Goal: Communication & Community: Answer question/provide support

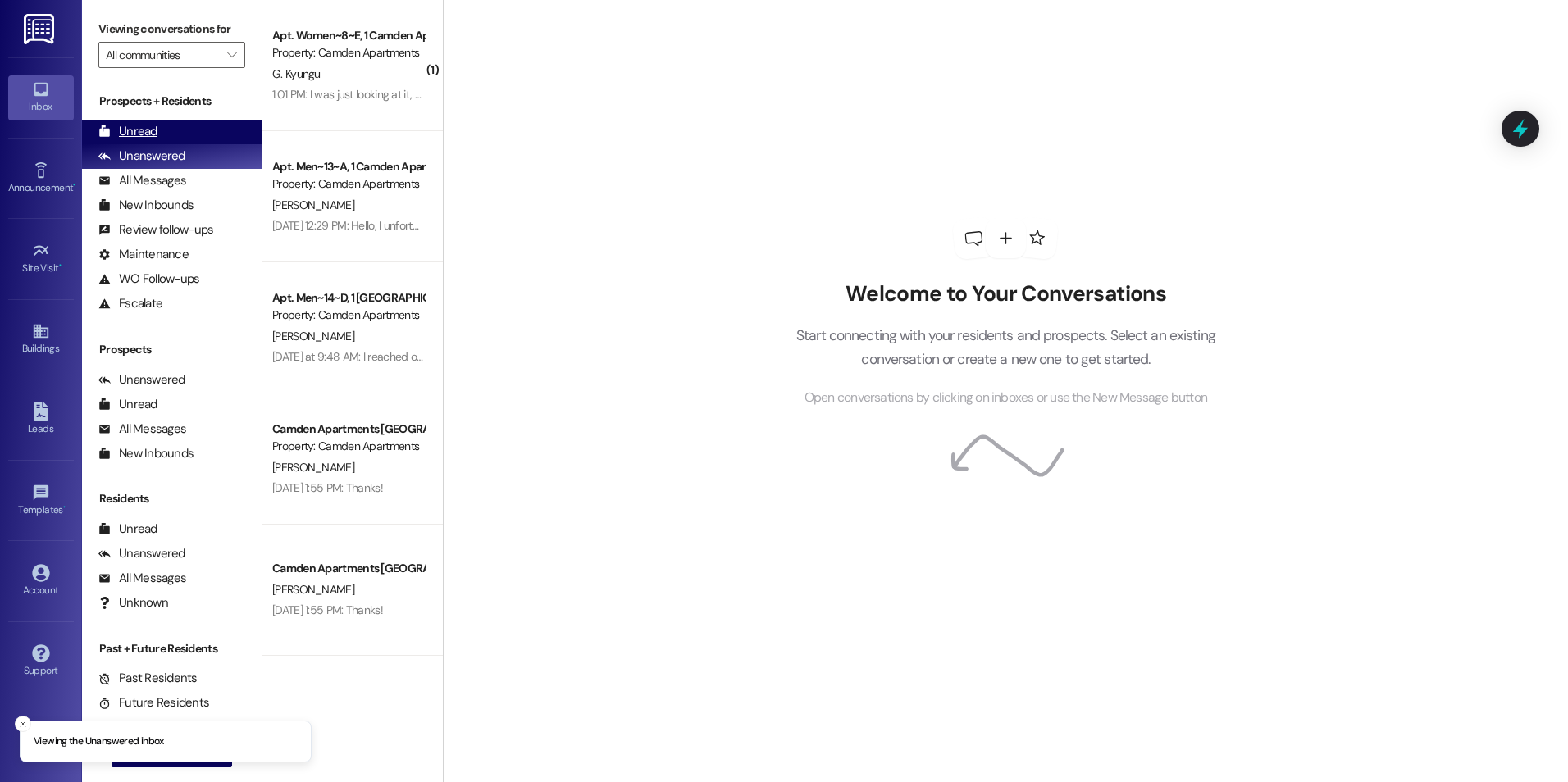
click at [177, 129] on div "Unread (0)" at bounding box center [171, 132] width 180 height 24
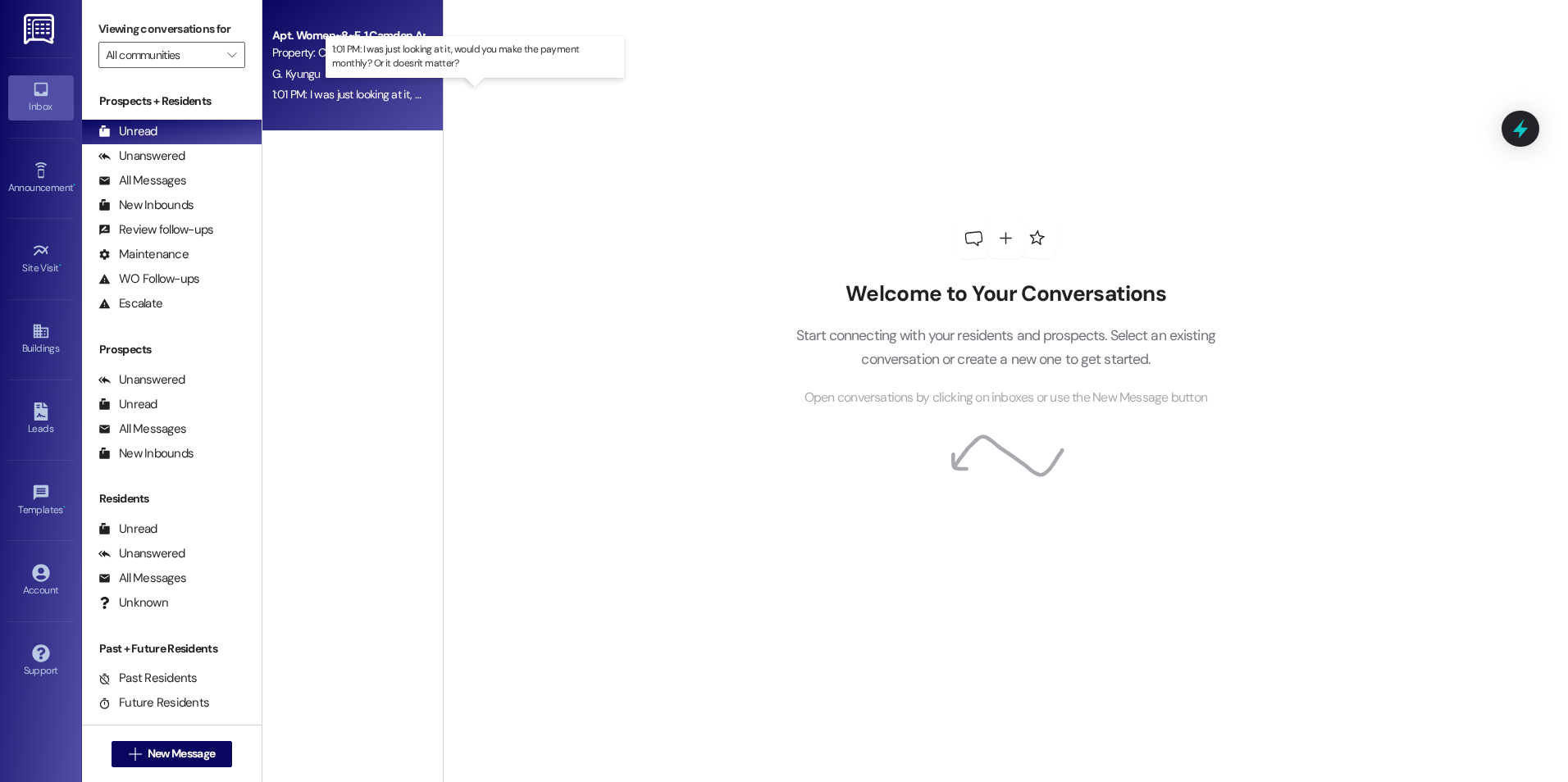
click at [331, 88] on div "1:01 PM: I was just looking at it, would you make the payment monthly? Or it do…" at bounding box center [487, 94] width 430 height 15
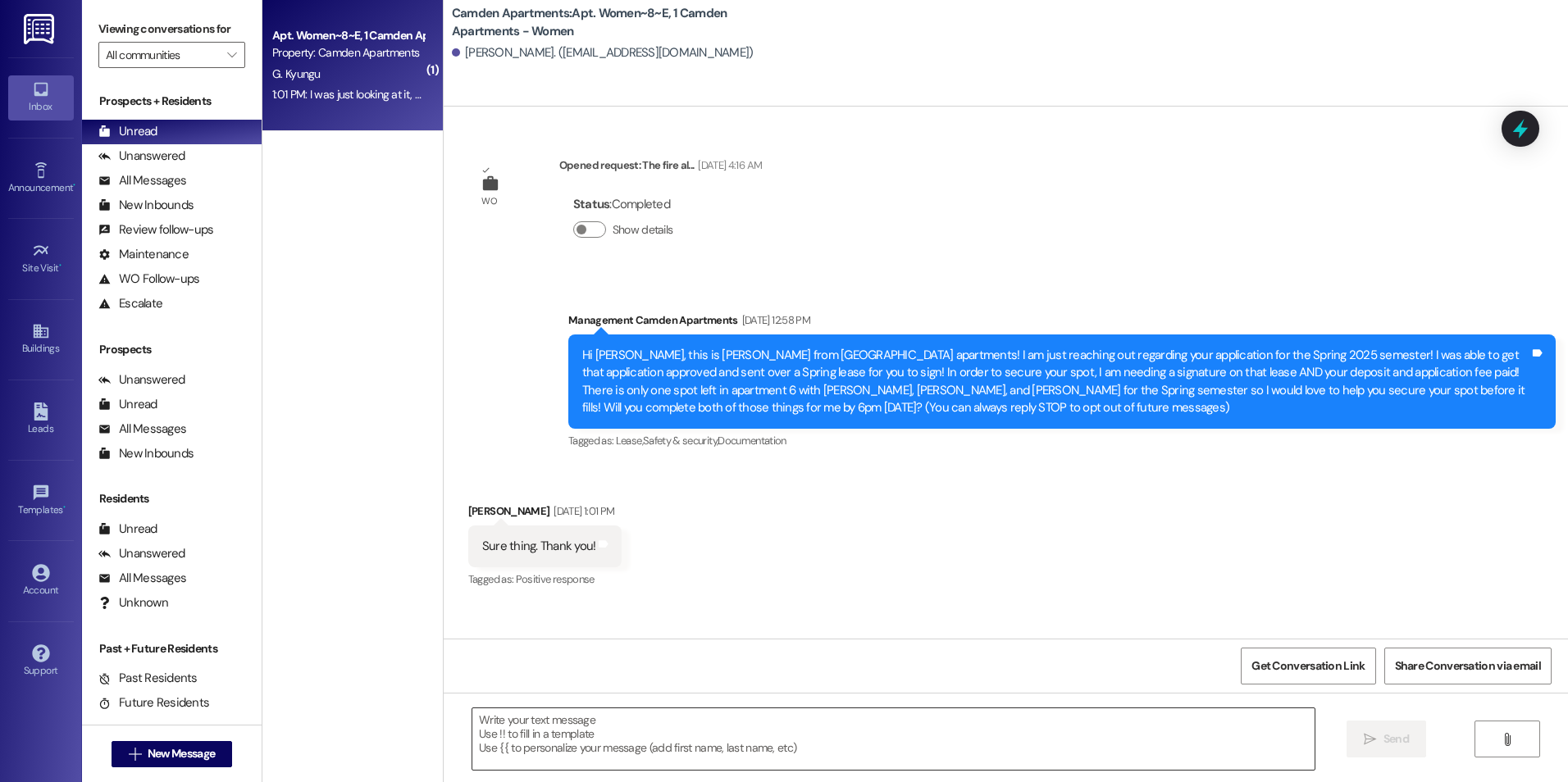
scroll to position [17631, 0]
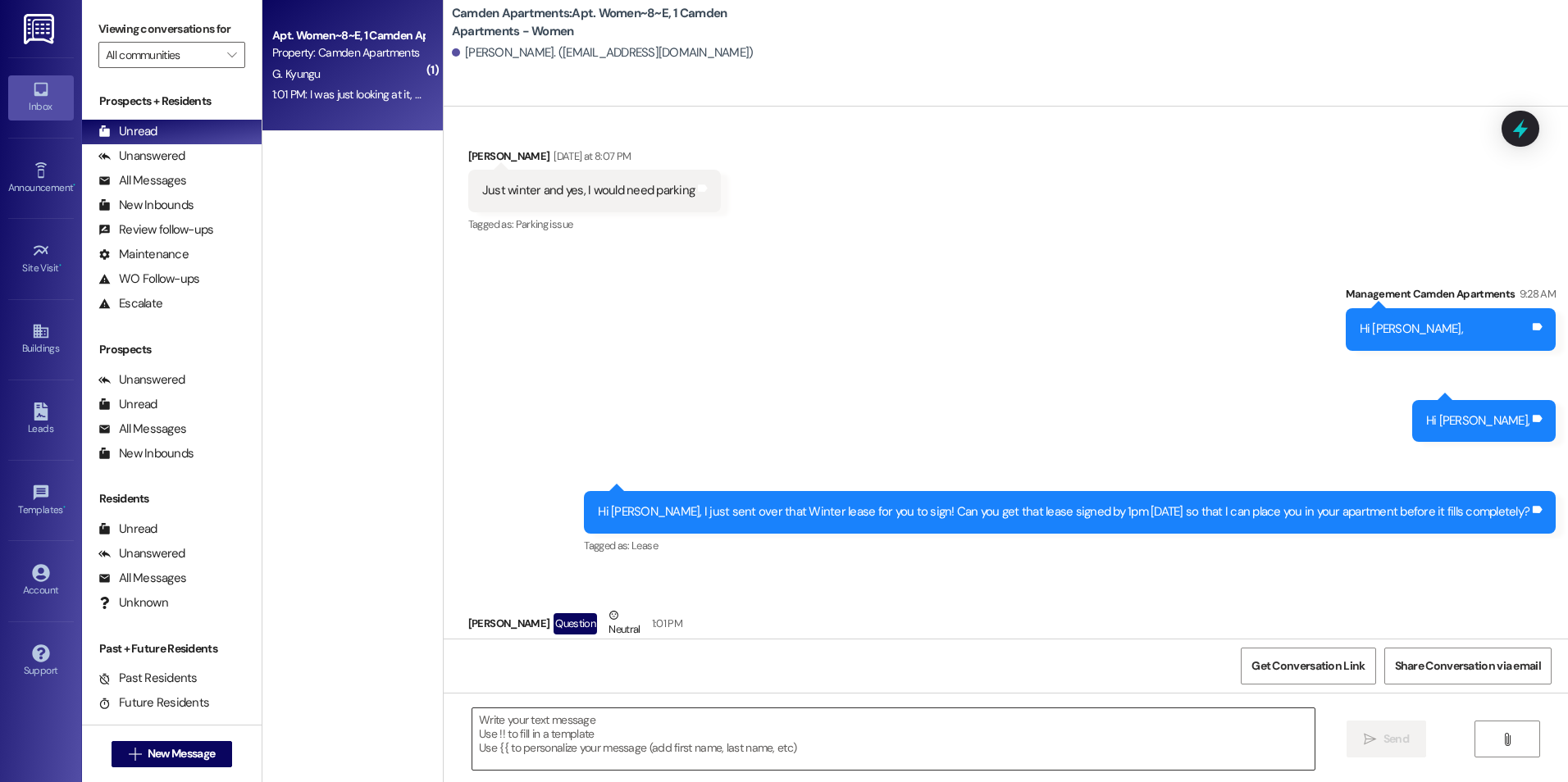
click at [702, 749] on textarea at bounding box center [893, 739] width 841 height 61
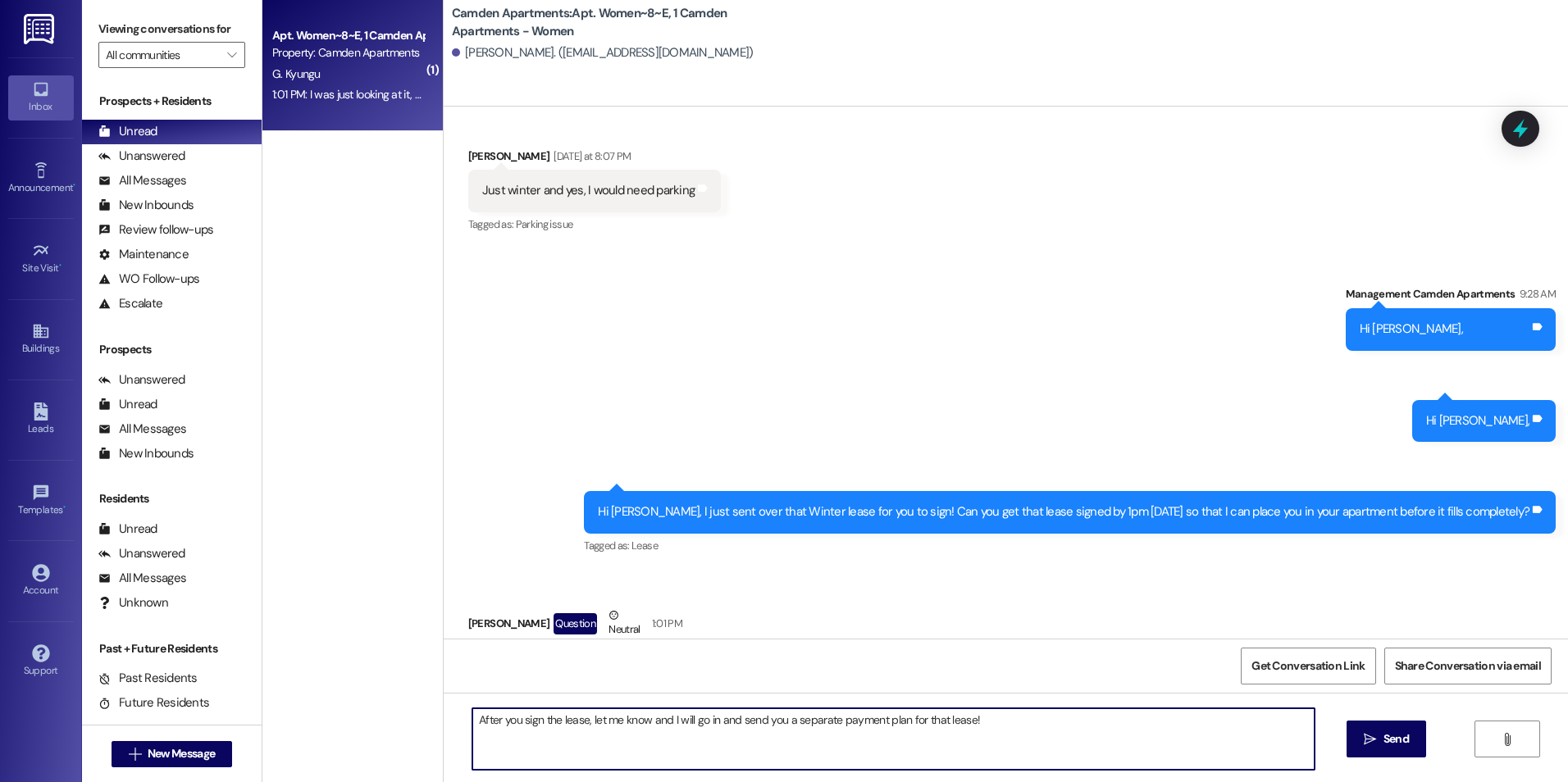
type textarea "After you sign the lease, let me know and I will go in and send you a separate …"
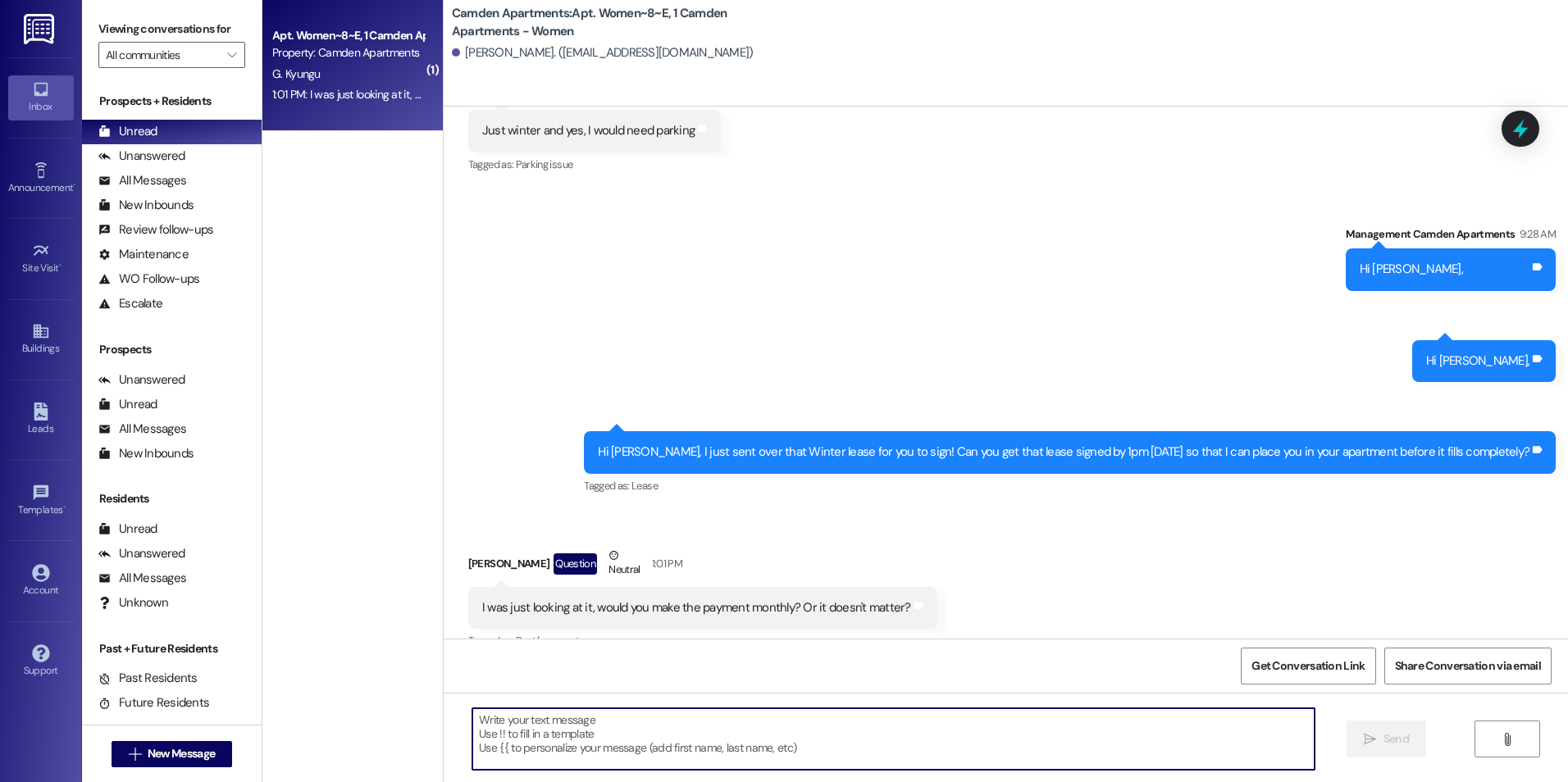
scroll to position [17745, 0]
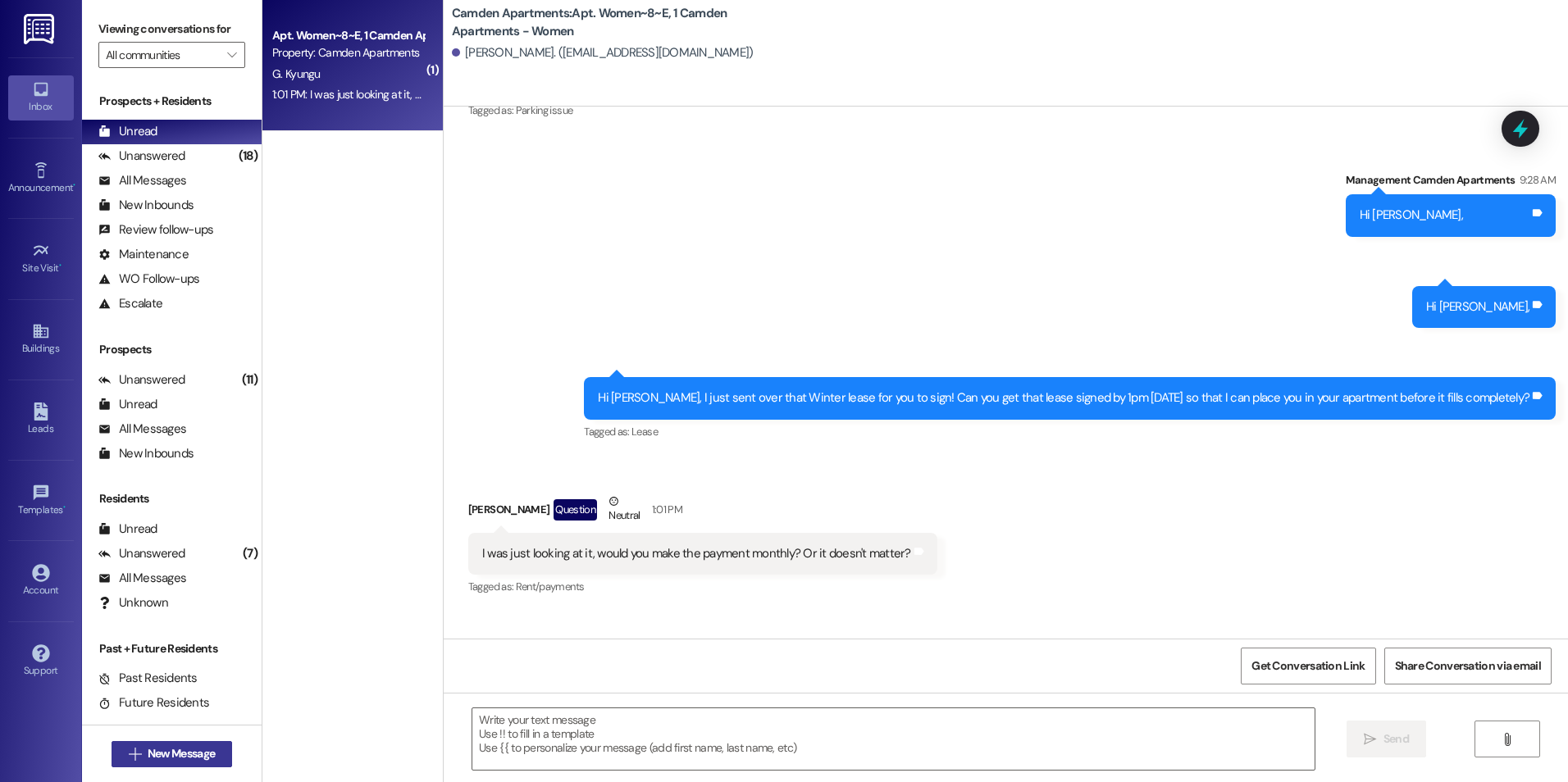
click at [148, 751] on span "New Message" at bounding box center [181, 754] width 67 height 17
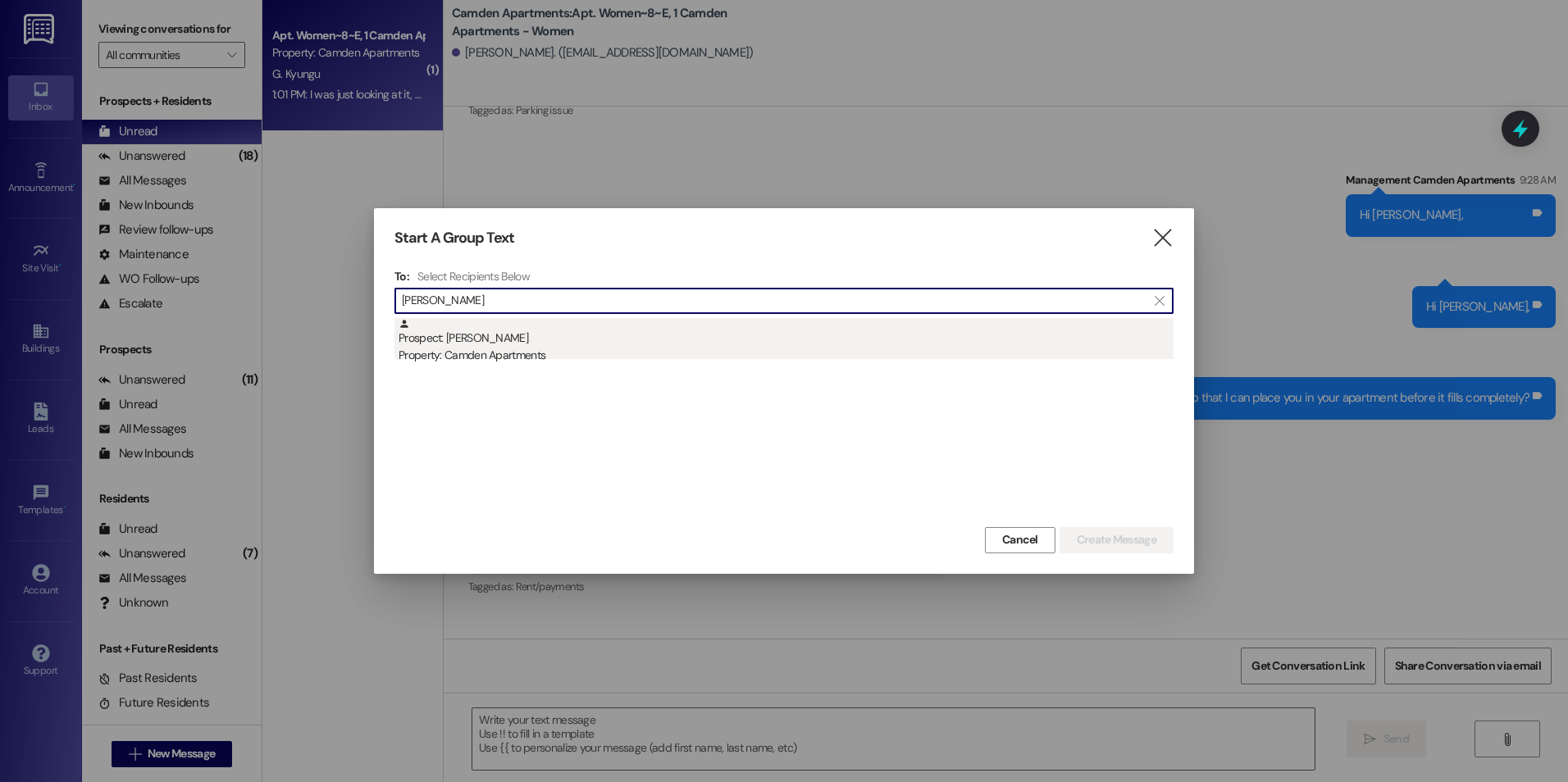
type input "[PERSON_NAME]"
click at [615, 327] on div "Prospect: [PERSON_NAME] Property: Camden Apartments" at bounding box center [785, 342] width 775 height 47
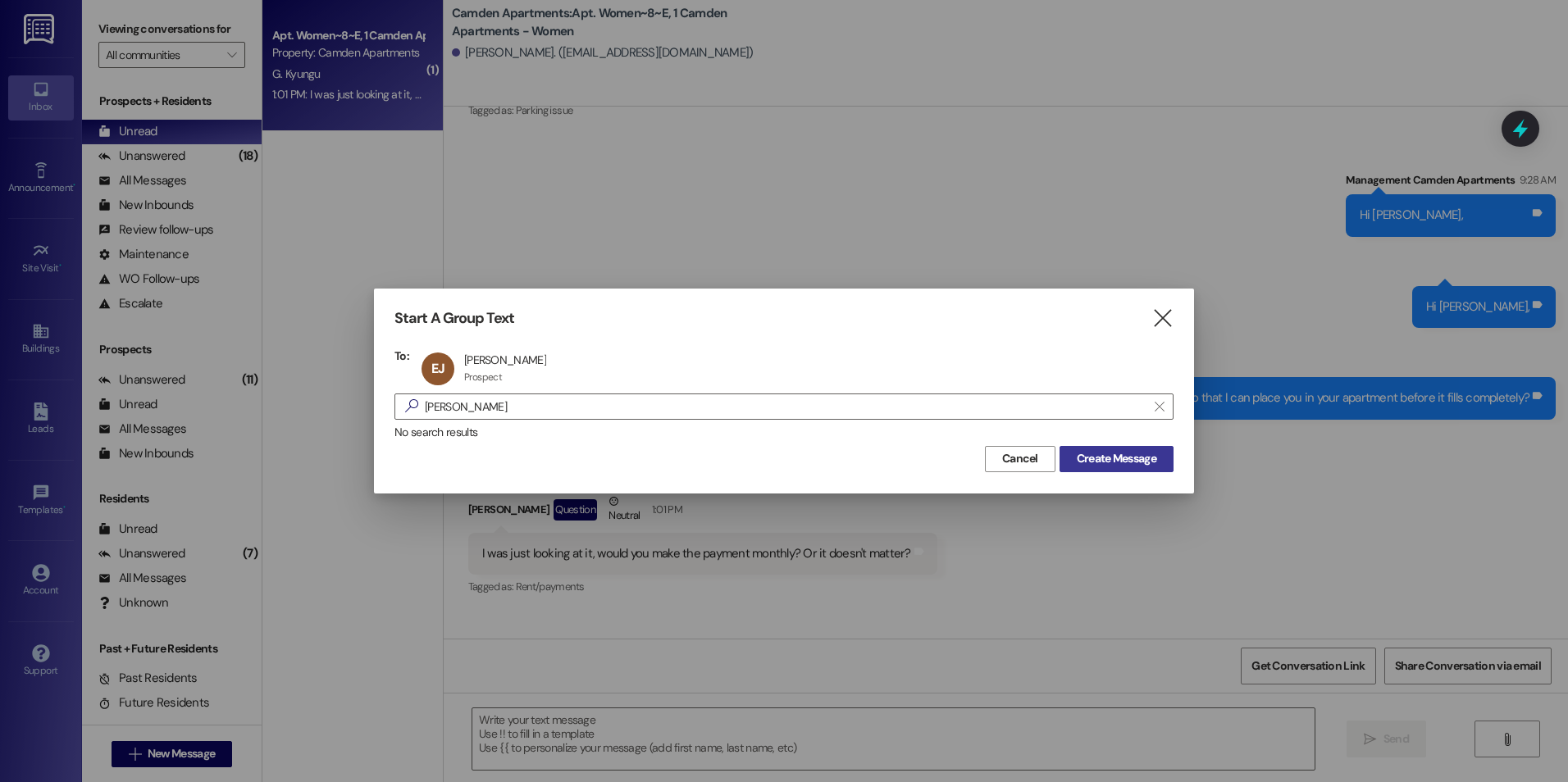
click at [1128, 457] on span "Create Message" at bounding box center [1116, 458] width 80 height 17
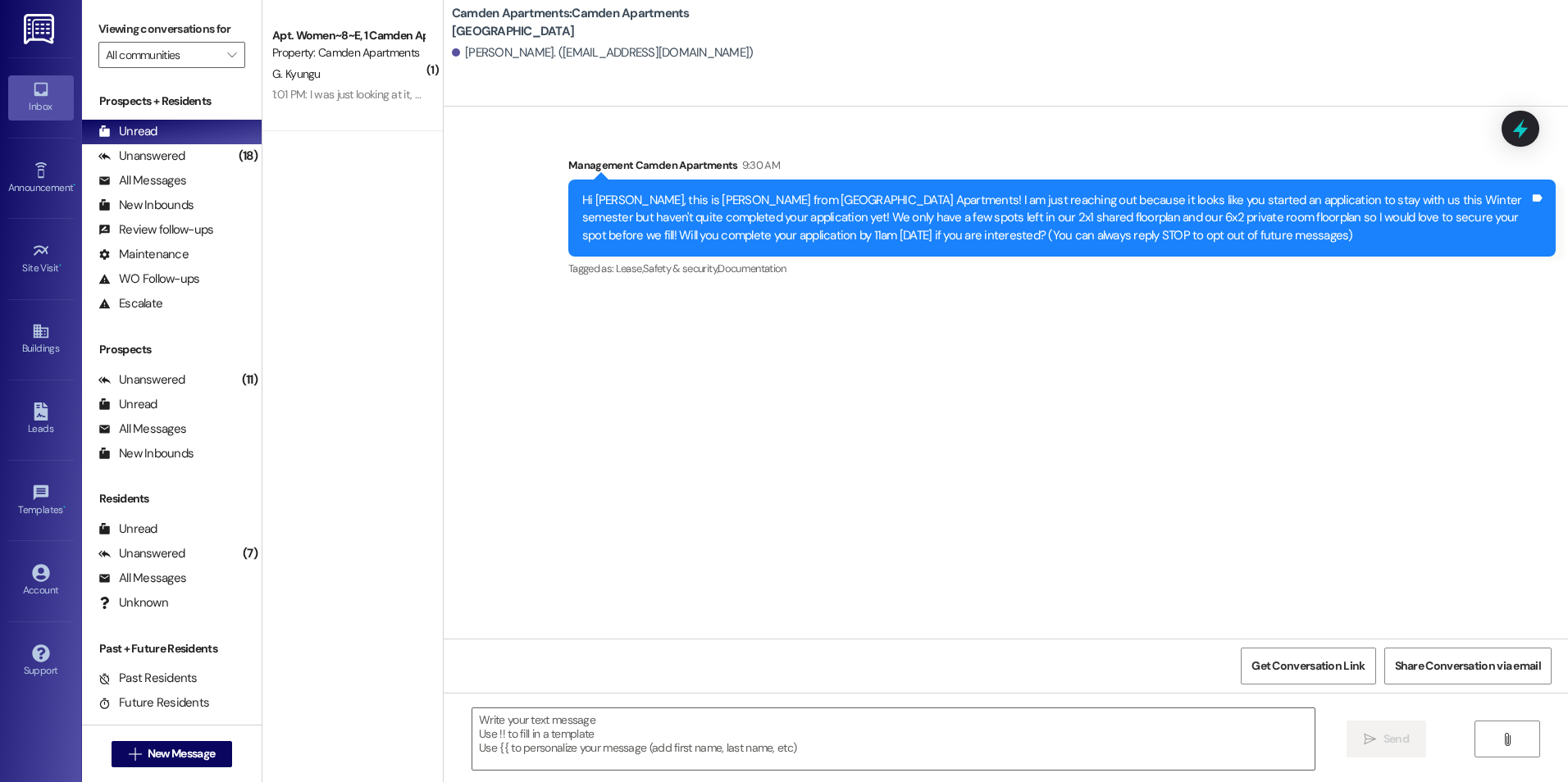
scroll to position [0, 0]
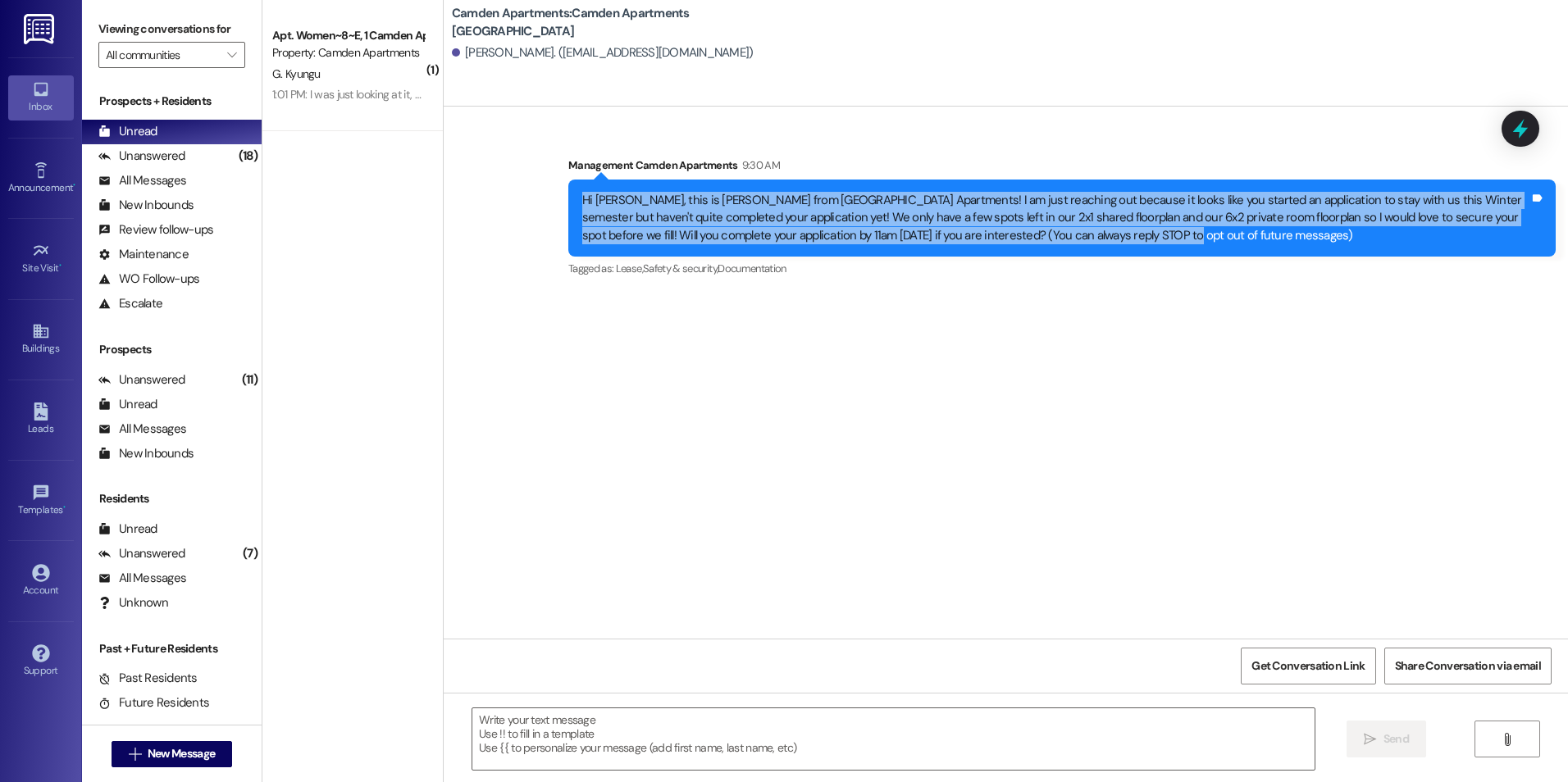
drag, startPoint x: 1144, startPoint y: 234, endPoint x: 570, endPoint y: 196, distance: 575.3
click at [583, 196] on div "Hi [PERSON_NAME], this is [PERSON_NAME] from [GEOGRAPHIC_DATA] Apartments! I am…" at bounding box center [1056, 218] width 947 height 53
copy div "Hi [PERSON_NAME], this is [PERSON_NAME] from [GEOGRAPHIC_DATA] Apartments! I am…"
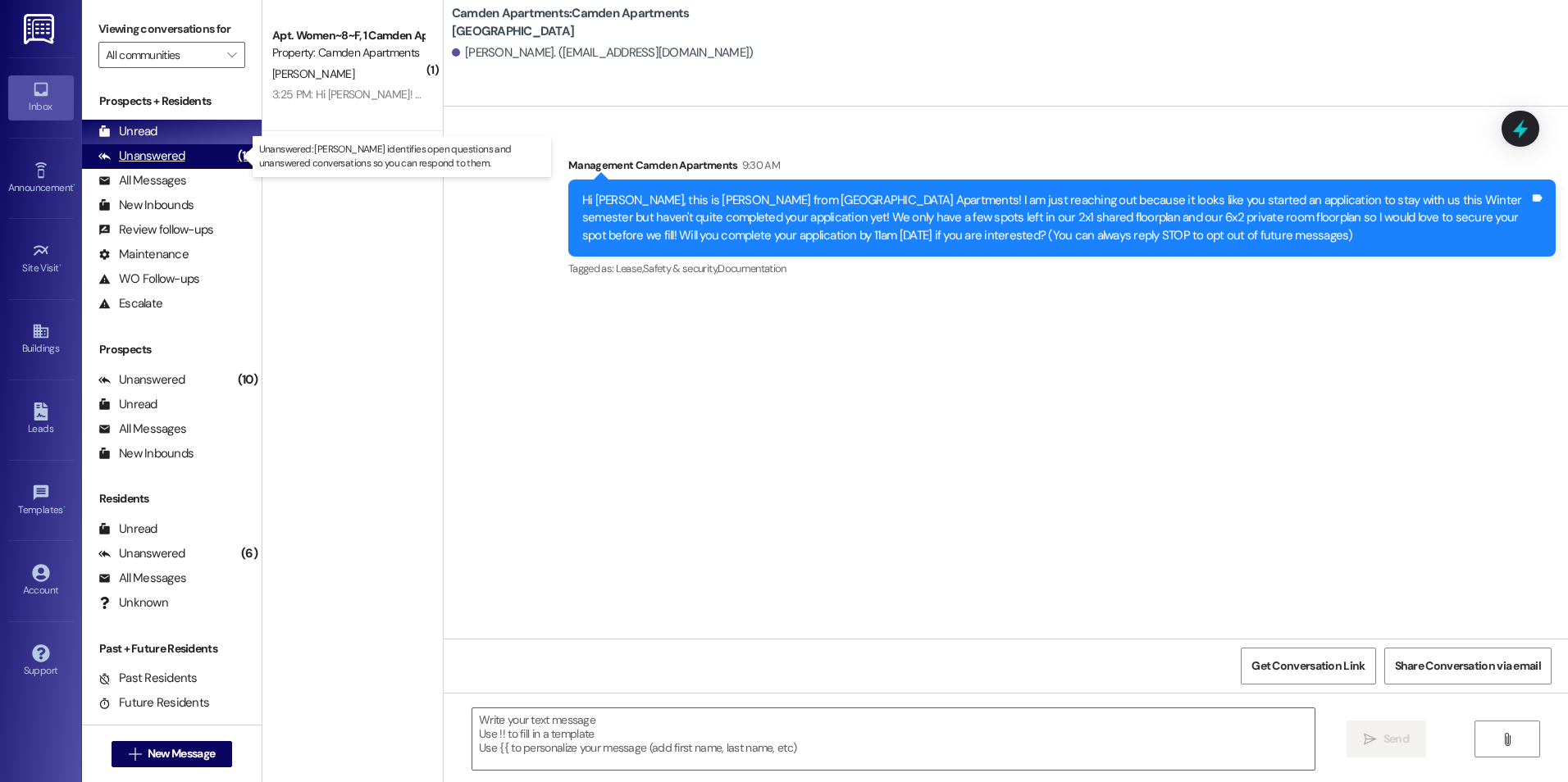
click at [183, 163] on div "Unanswered (16)" at bounding box center [171, 156] width 180 height 24
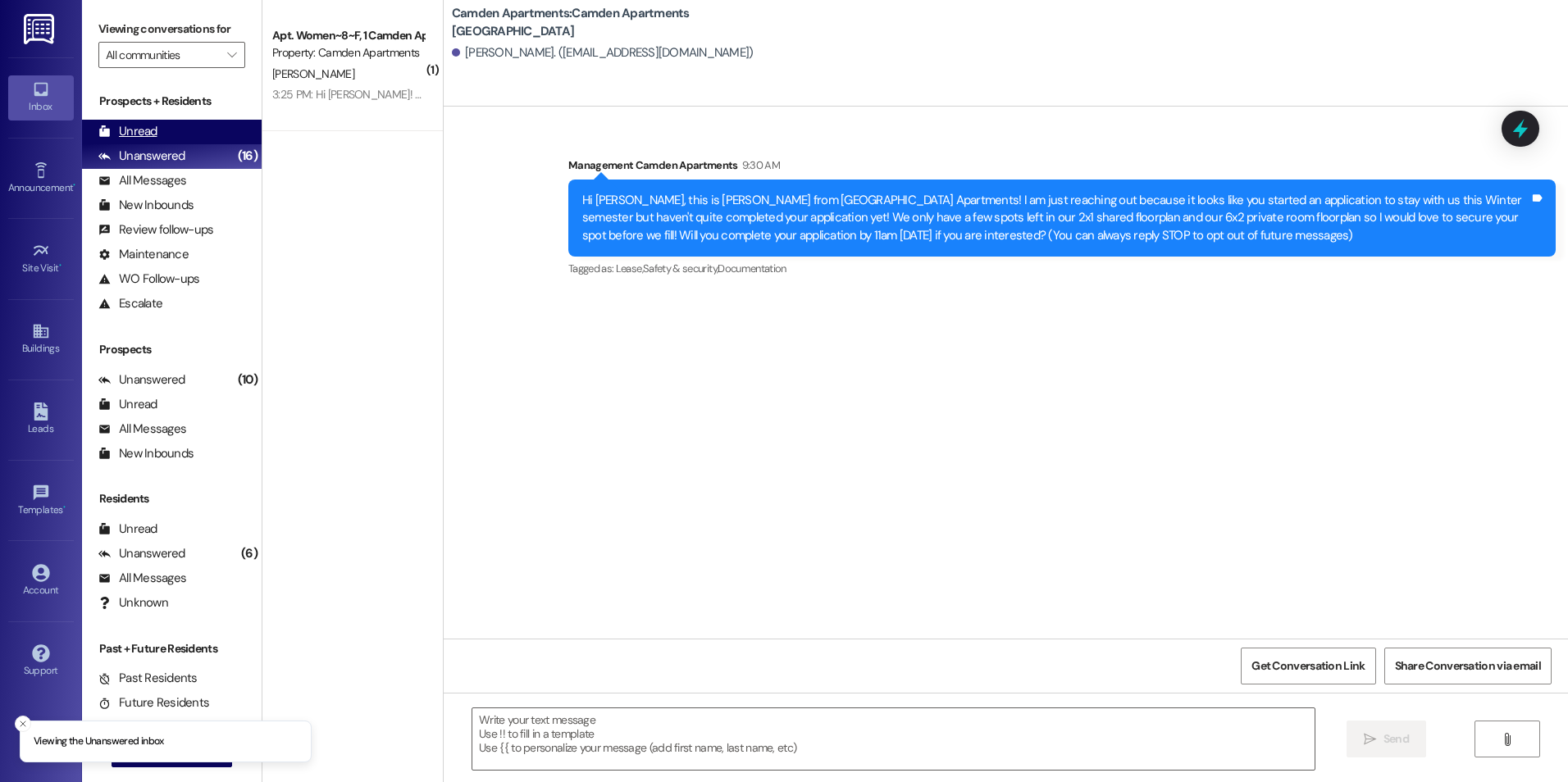
click at [190, 137] on div "Unread (0)" at bounding box center [171, 132] width 180 height 24
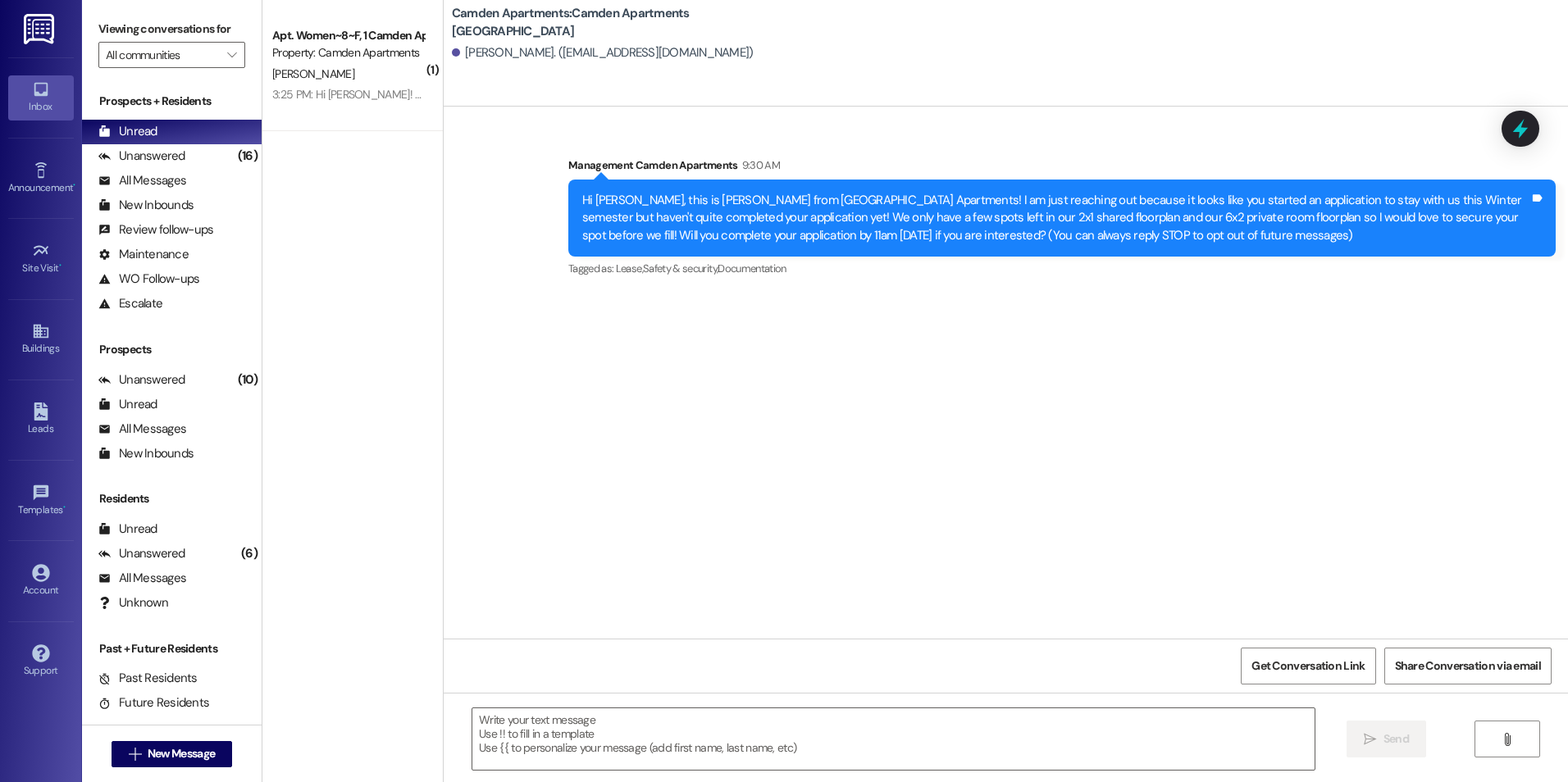
click at [325, 89] on div "3:25 PM: Hi [PERSON_NAME]! My class gets out at 5:15 so I wouldn't be able to g…" at bounding box center [691, 94] width 838 height 15
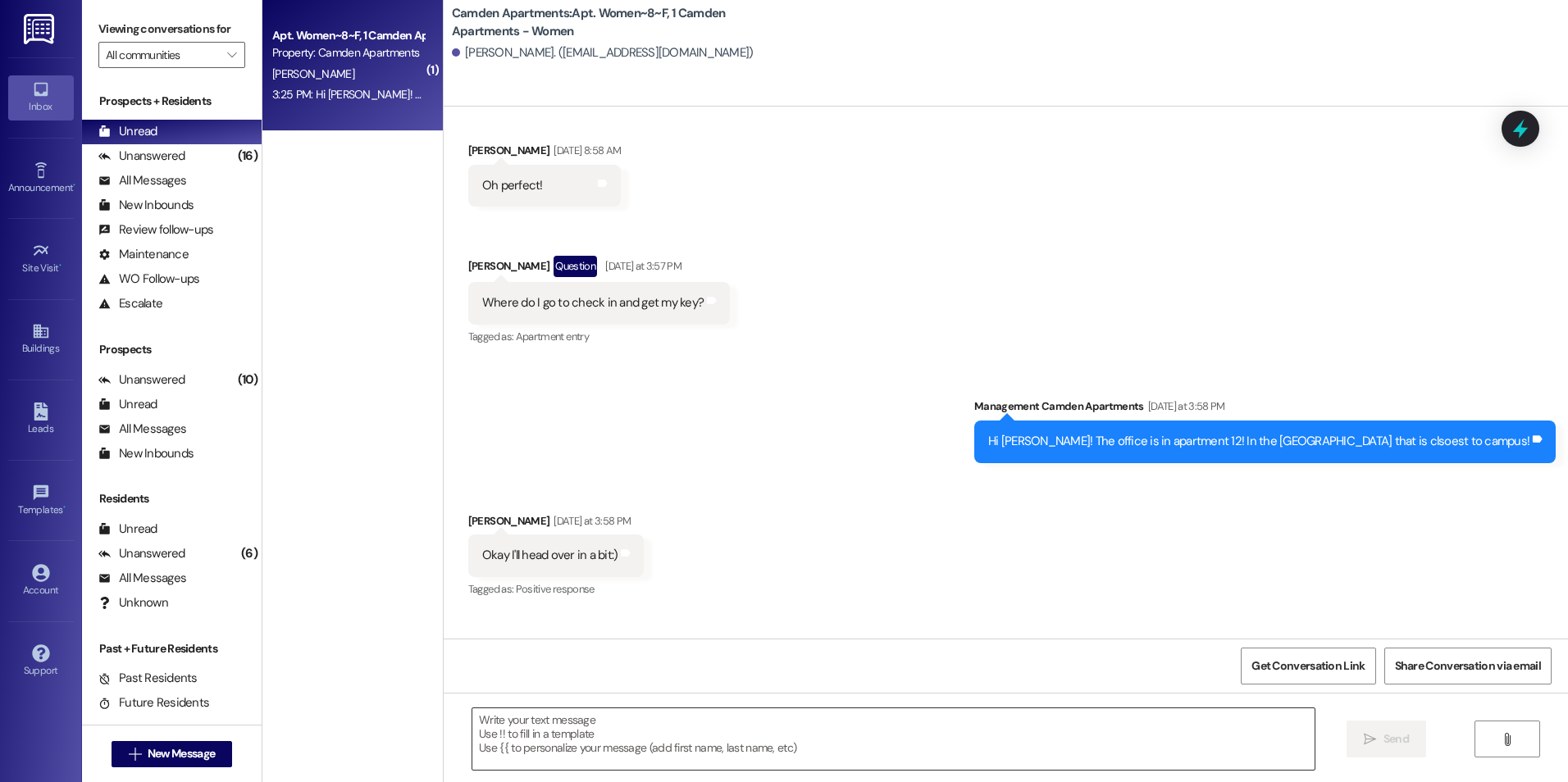
scroll to position [1359, 0]
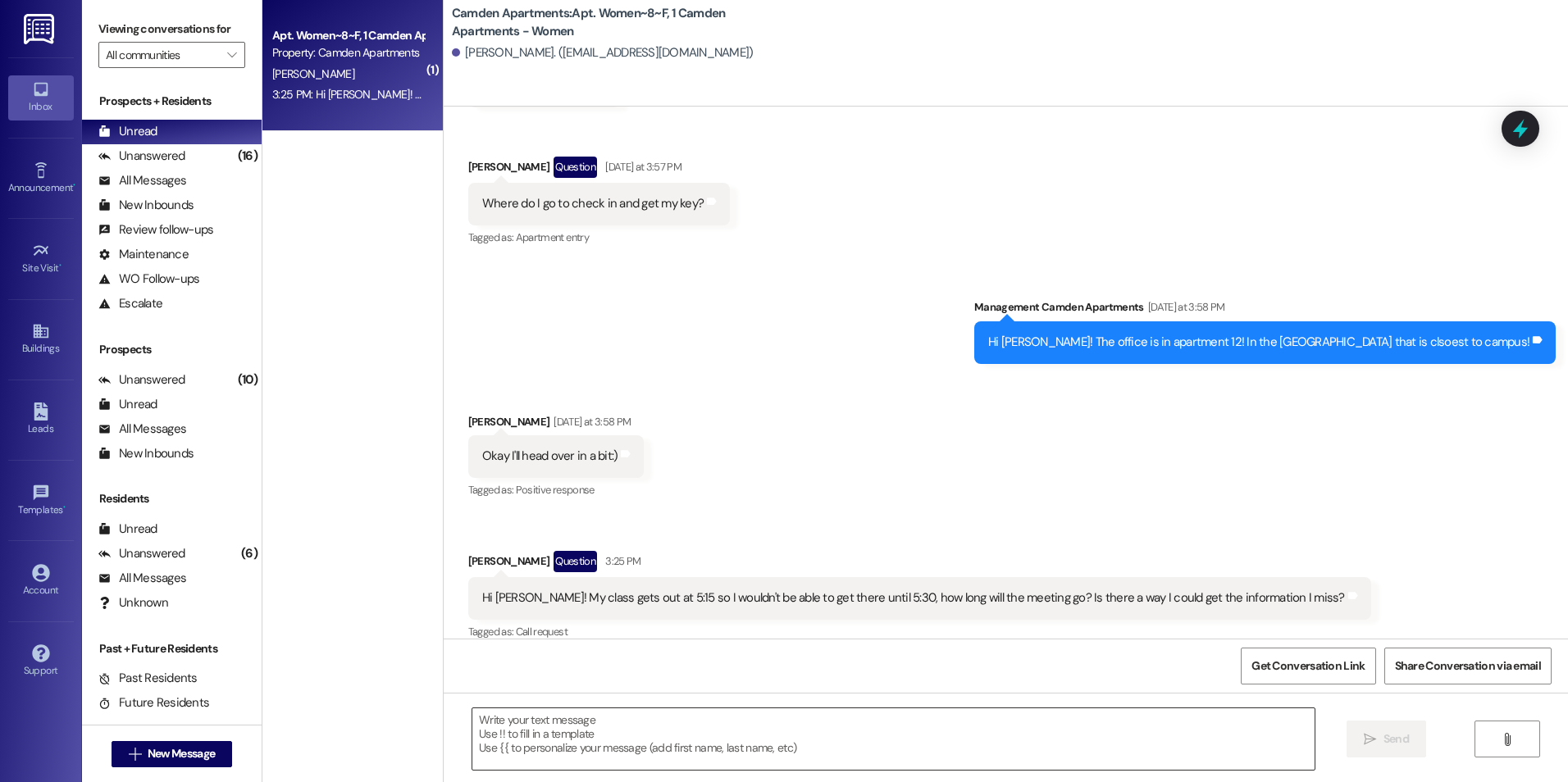
click at [699, 759] on textarea at bounding box center [893, 739] width 841 height 61
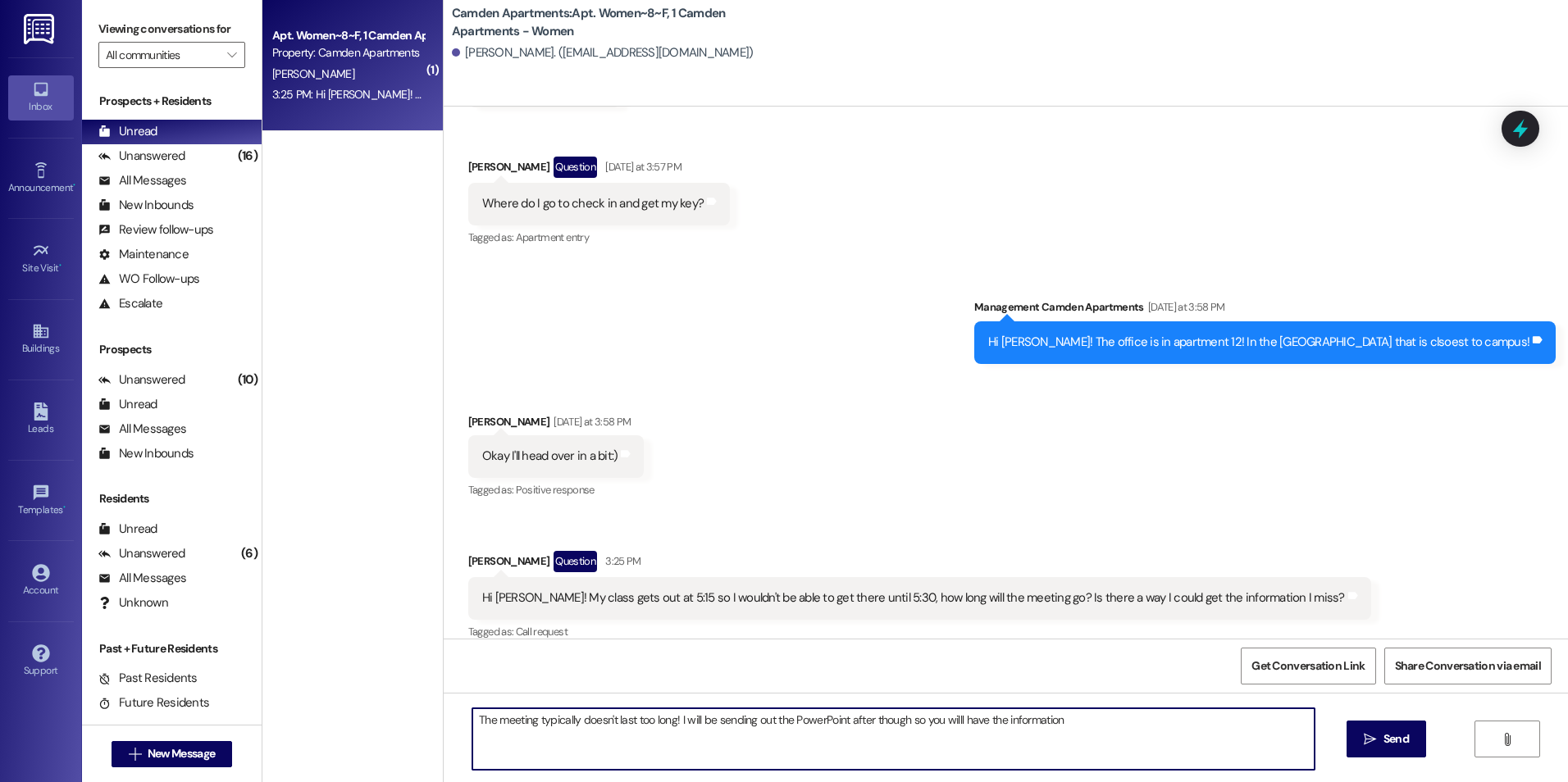
type textarea "The meeting typically doesn't last too long! I will be sending out the PowerPoi…"
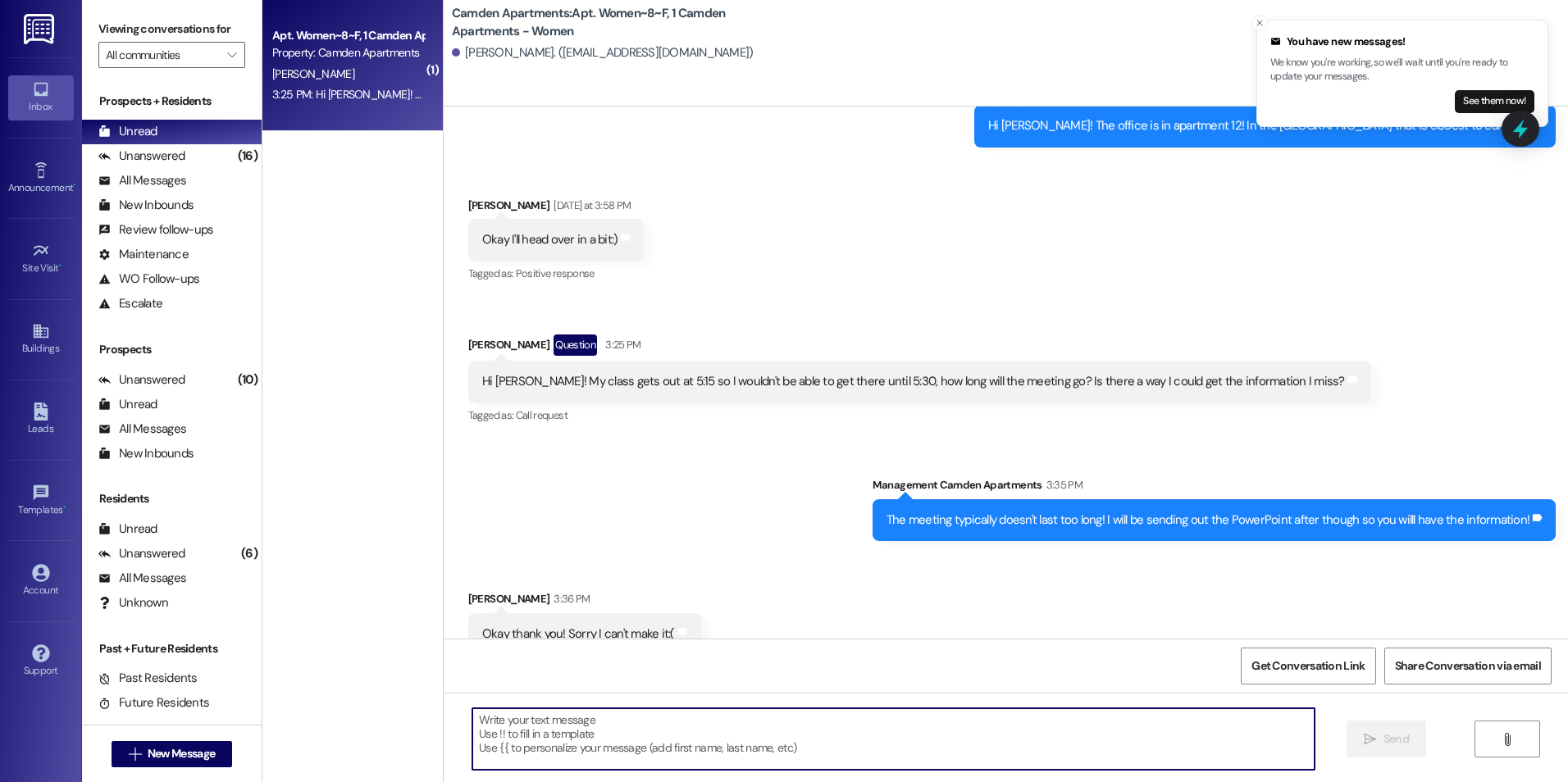
scroll to position [1587, 0]
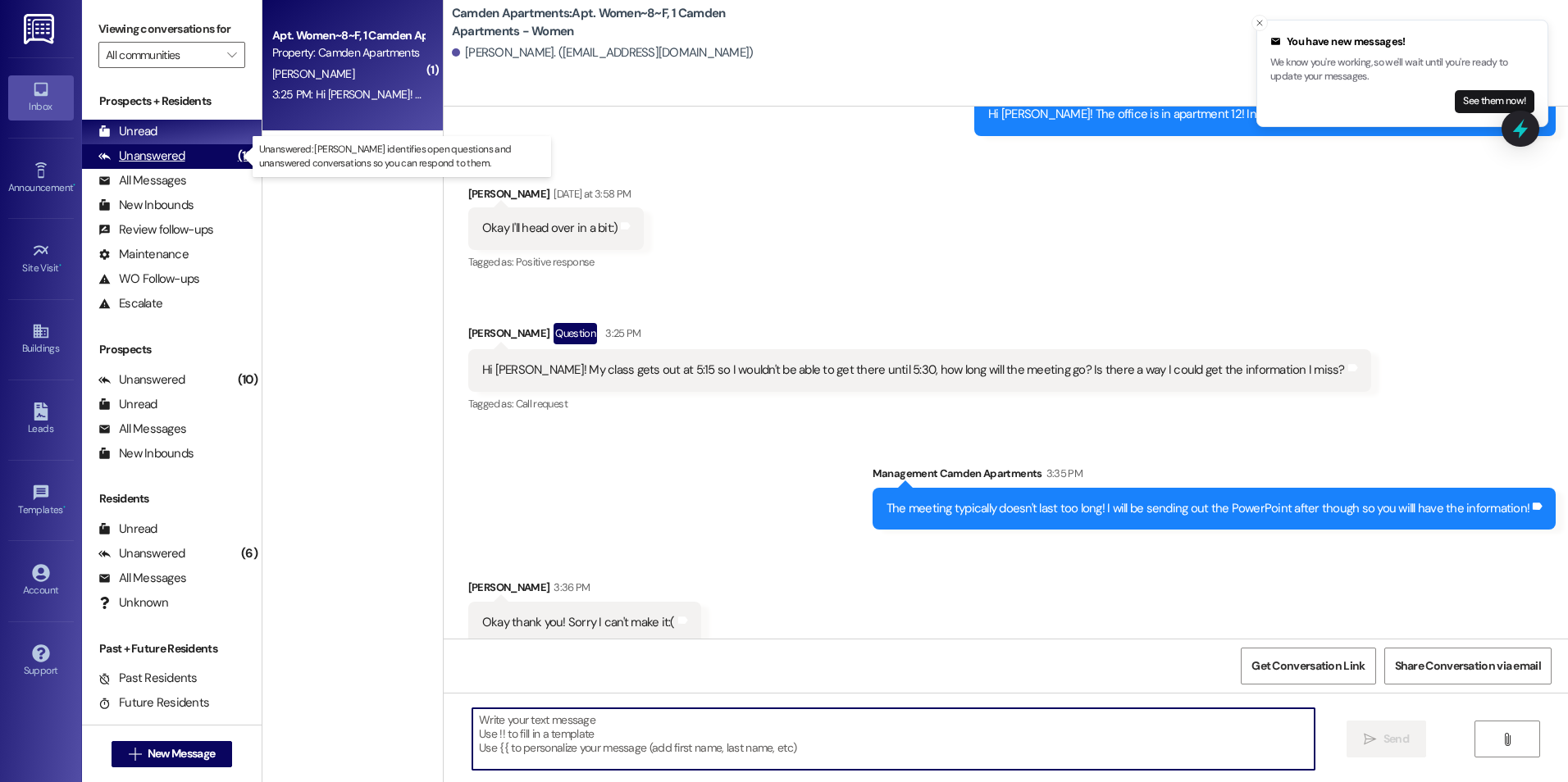
click at [213, 164] on div "Unanswered (16)" at bounding box center [171, 156] width 180 height 24
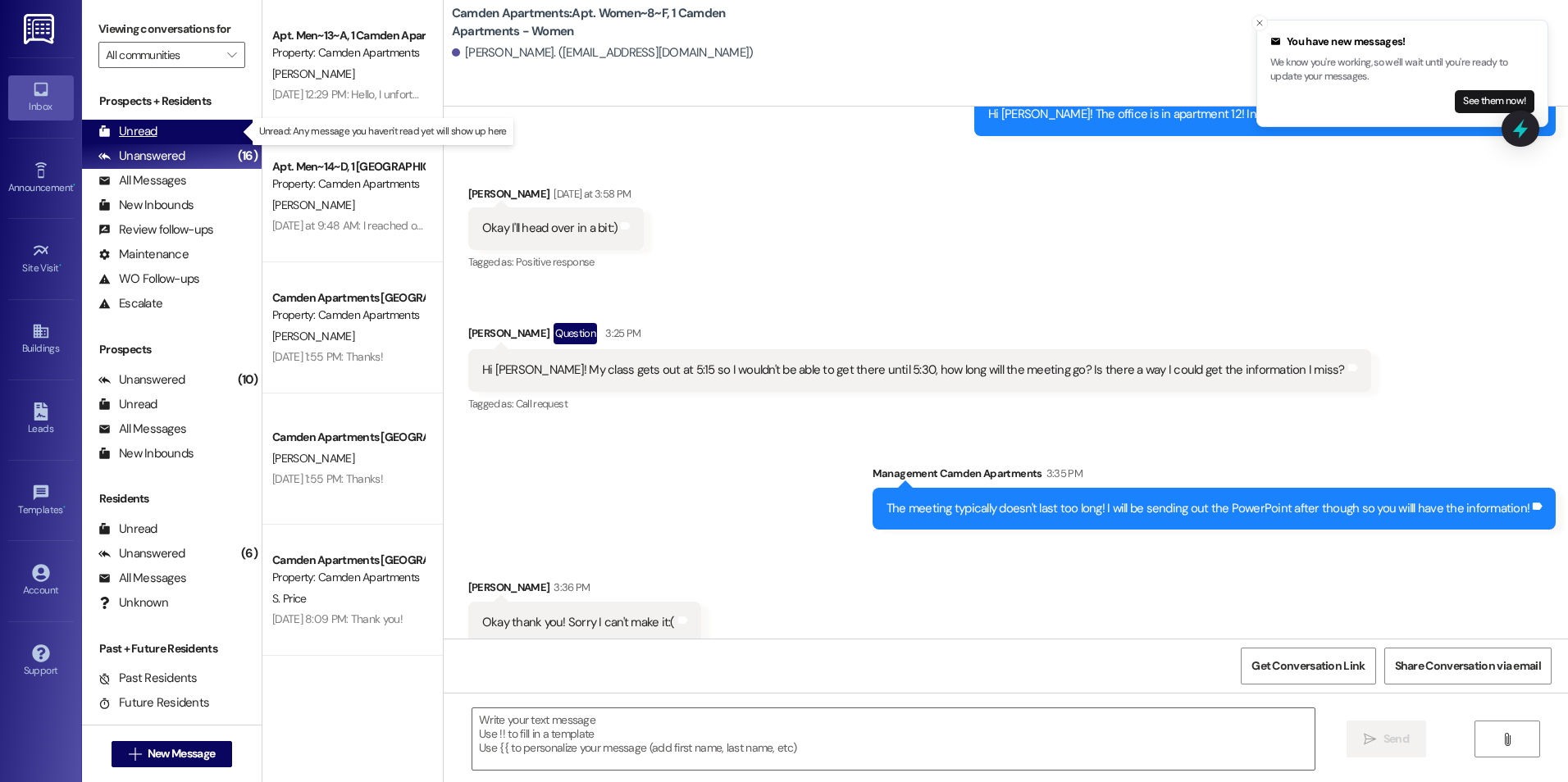
click at [206, 137] on div "Unread (0)" at bounding box center [171, 132] width 180 height 24
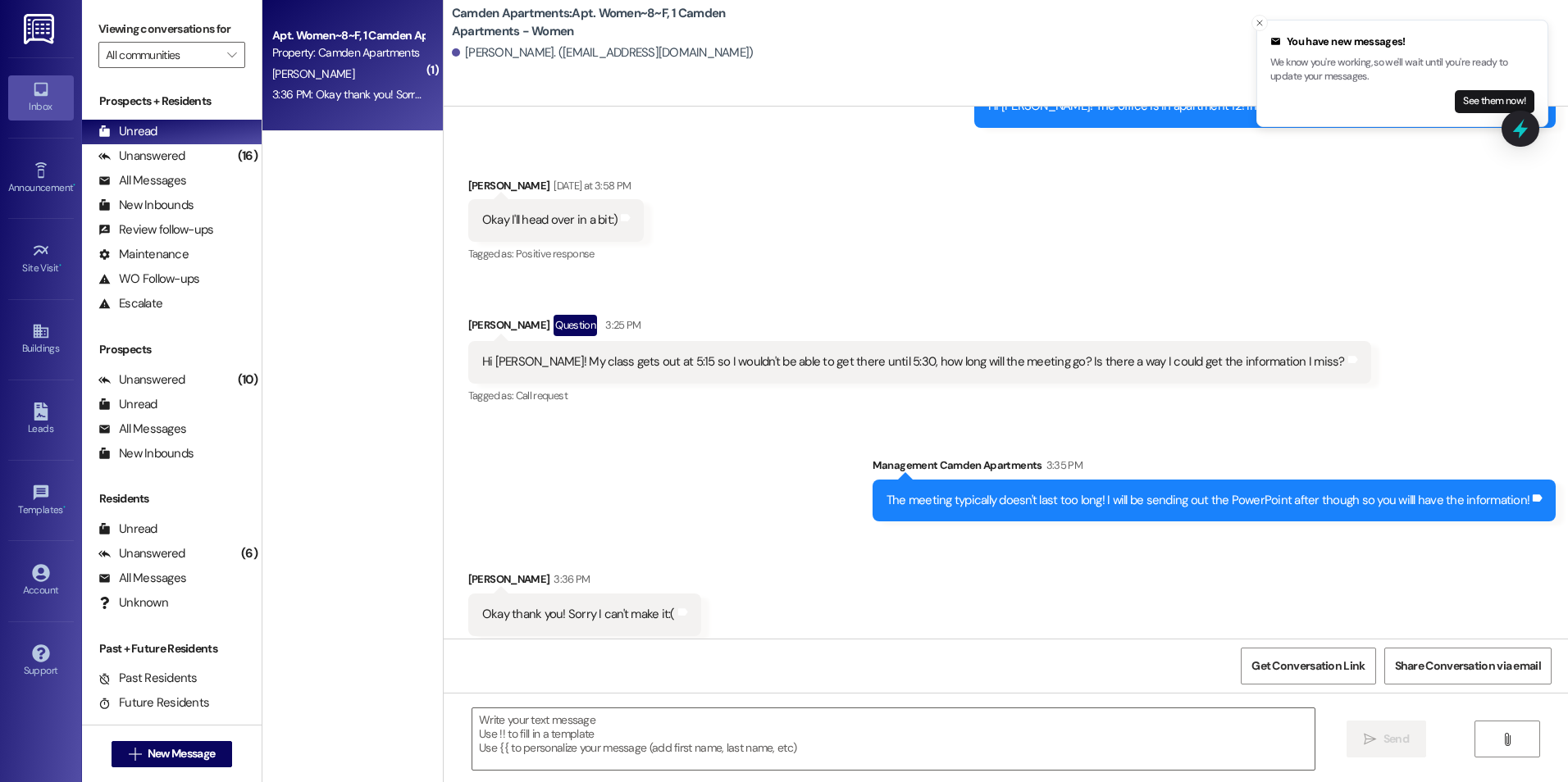
scroll to position [1611, 0]
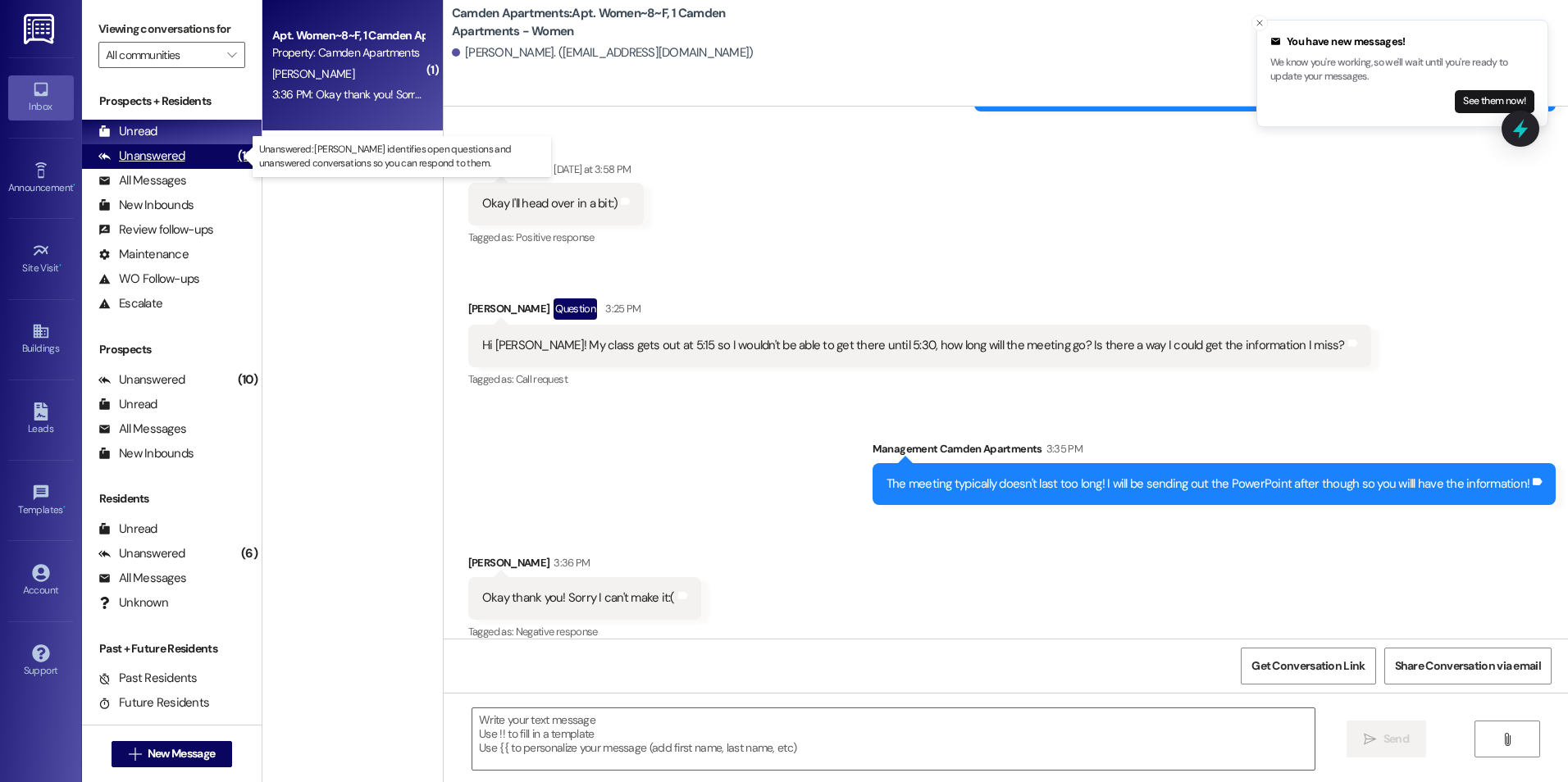
click at [182, 159] on div "Unanswered" at bounding box center [142, 156] width 87 height 17
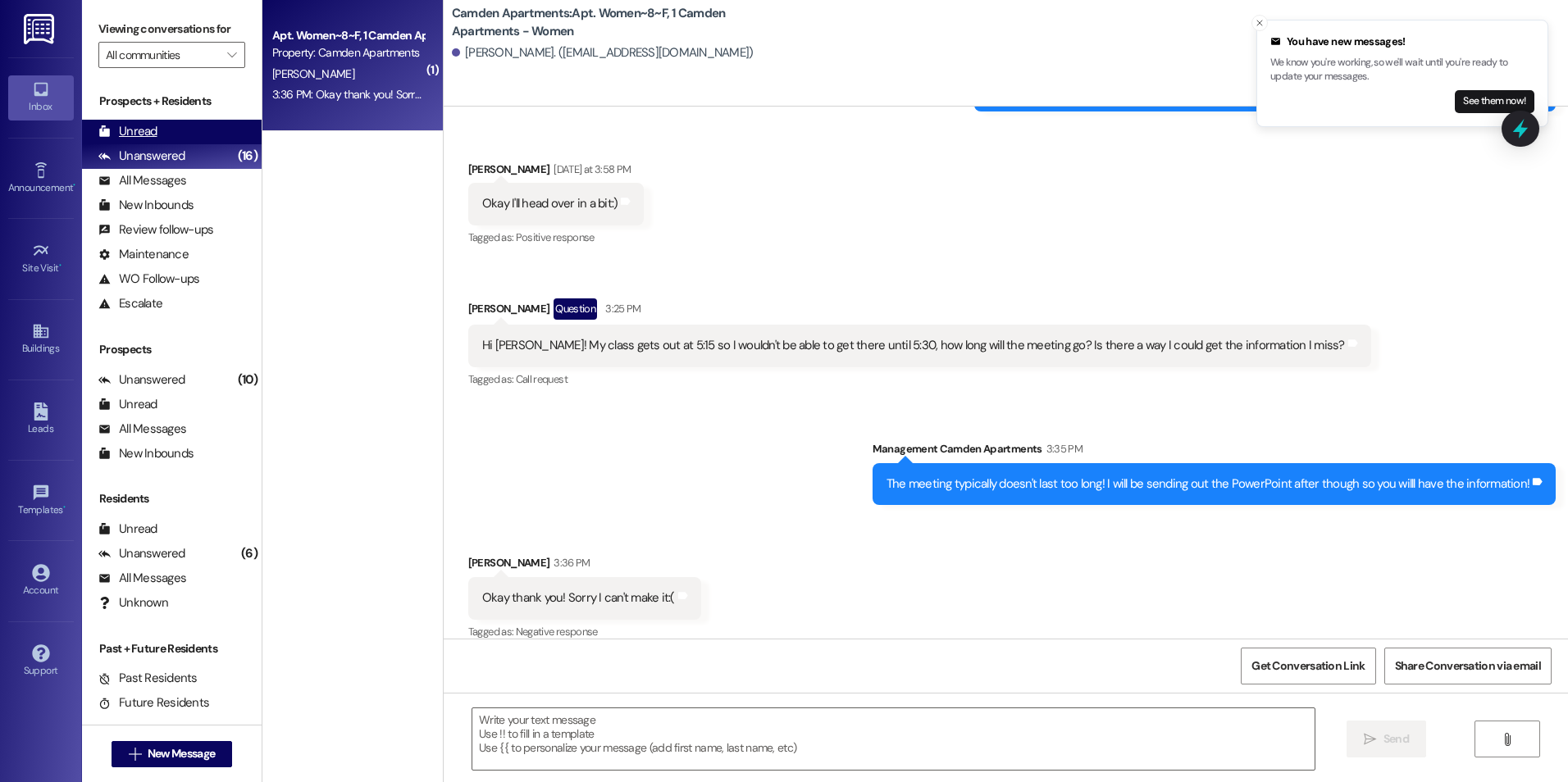
click at [184, 131] on div "Unread (0)" at bounding box center [171, 132] width 180 height 24
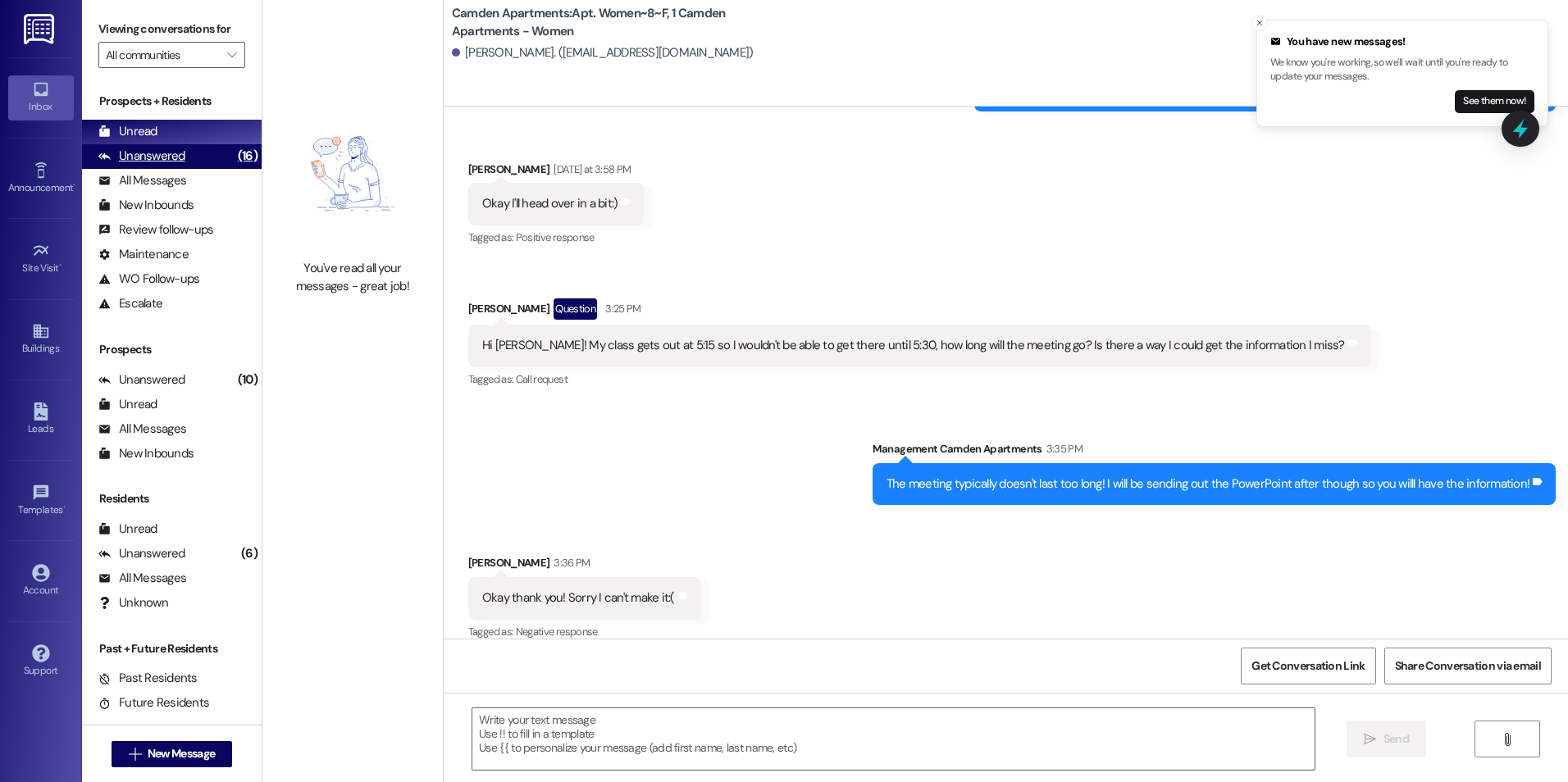
click at [187, 161] on div "Unanswered (16)" at bounding box center [171, 156] width 180 height 24
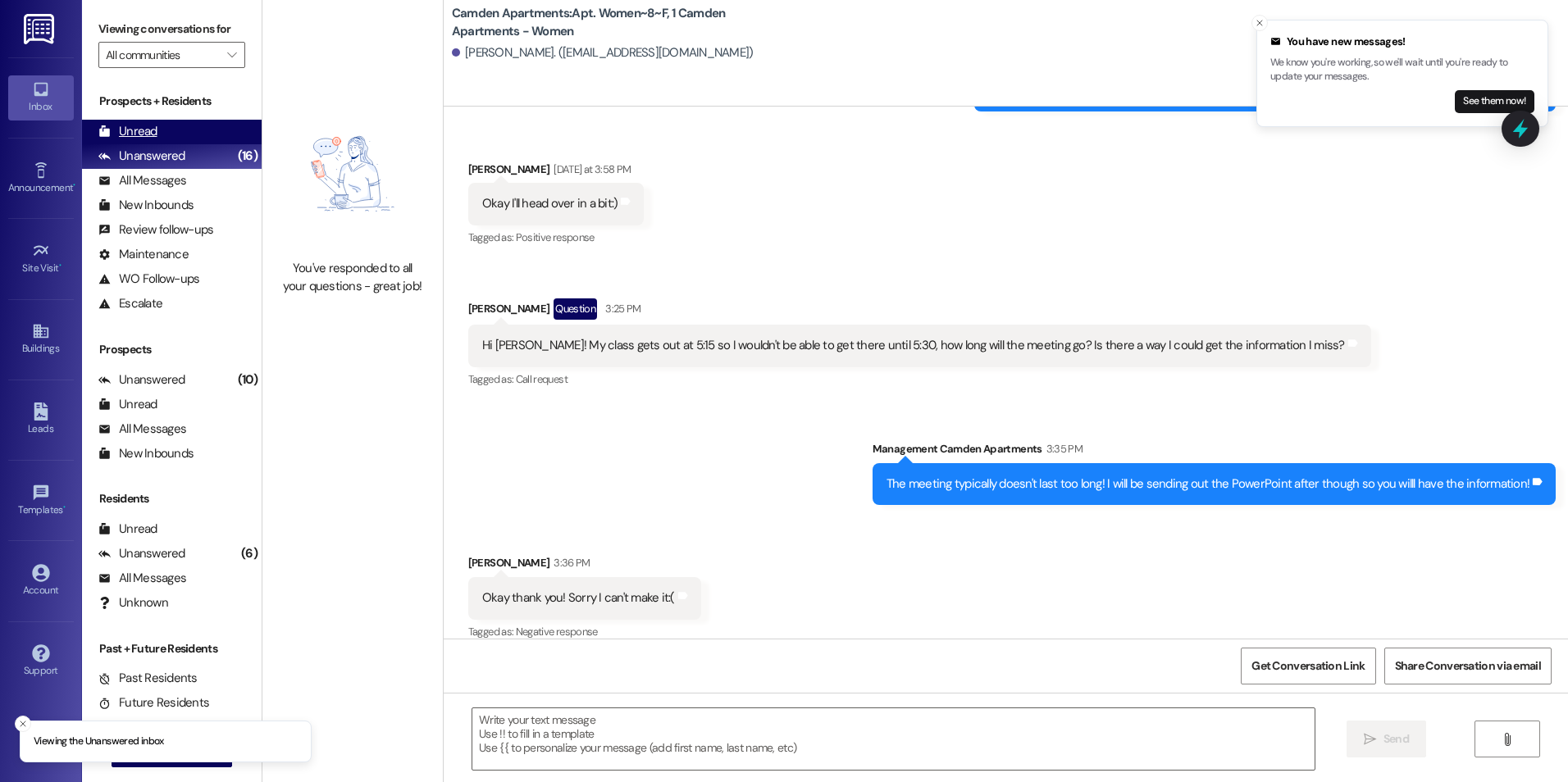
click at [188, 135] on div "Unread (0)" at bounding box center [171, 132] width 180 height 24
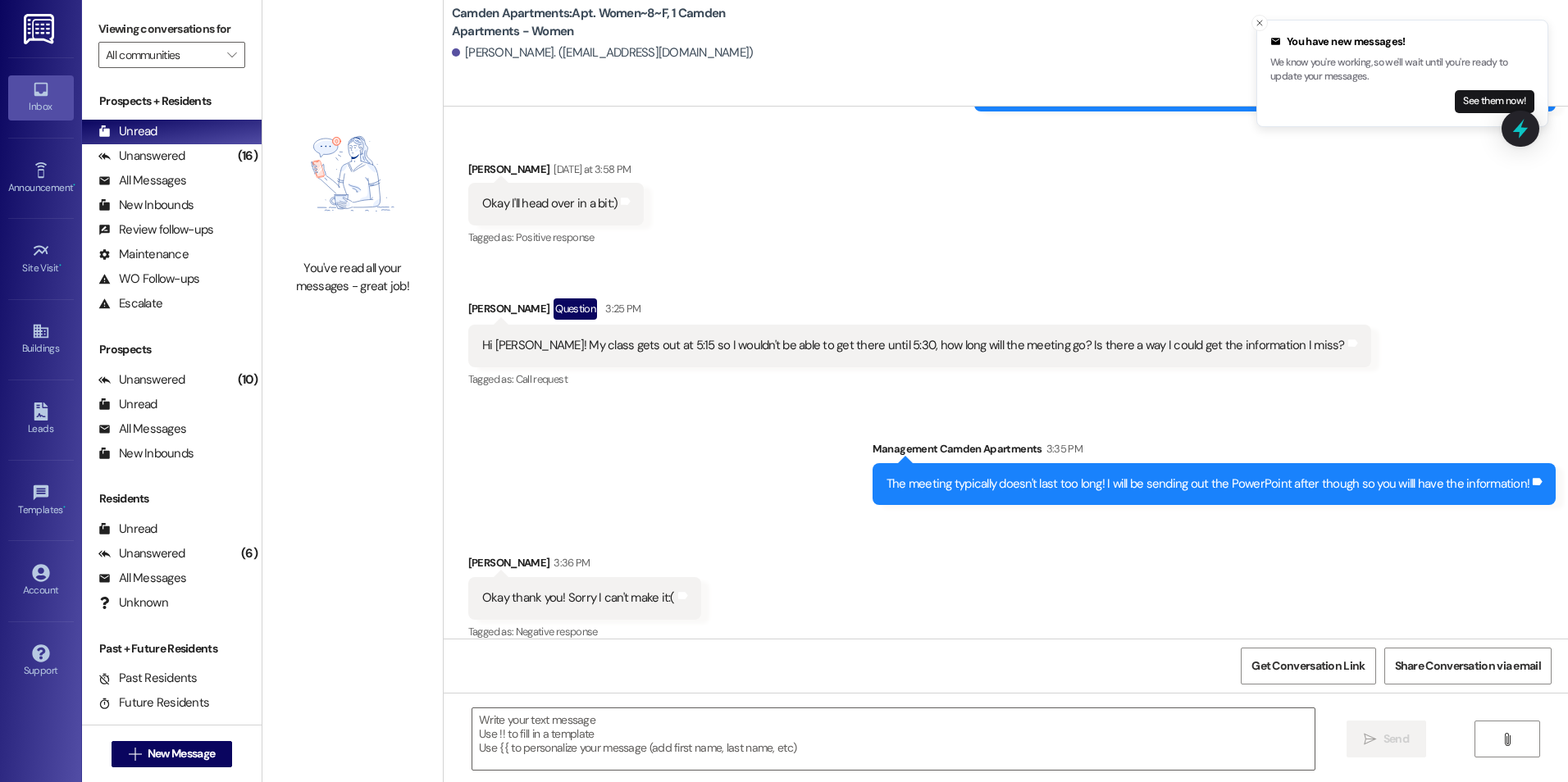
scroll to position [1612, 0]
click at [36, 342] on div "Buildings" at bounding box center [40, 348] width 82 height 16
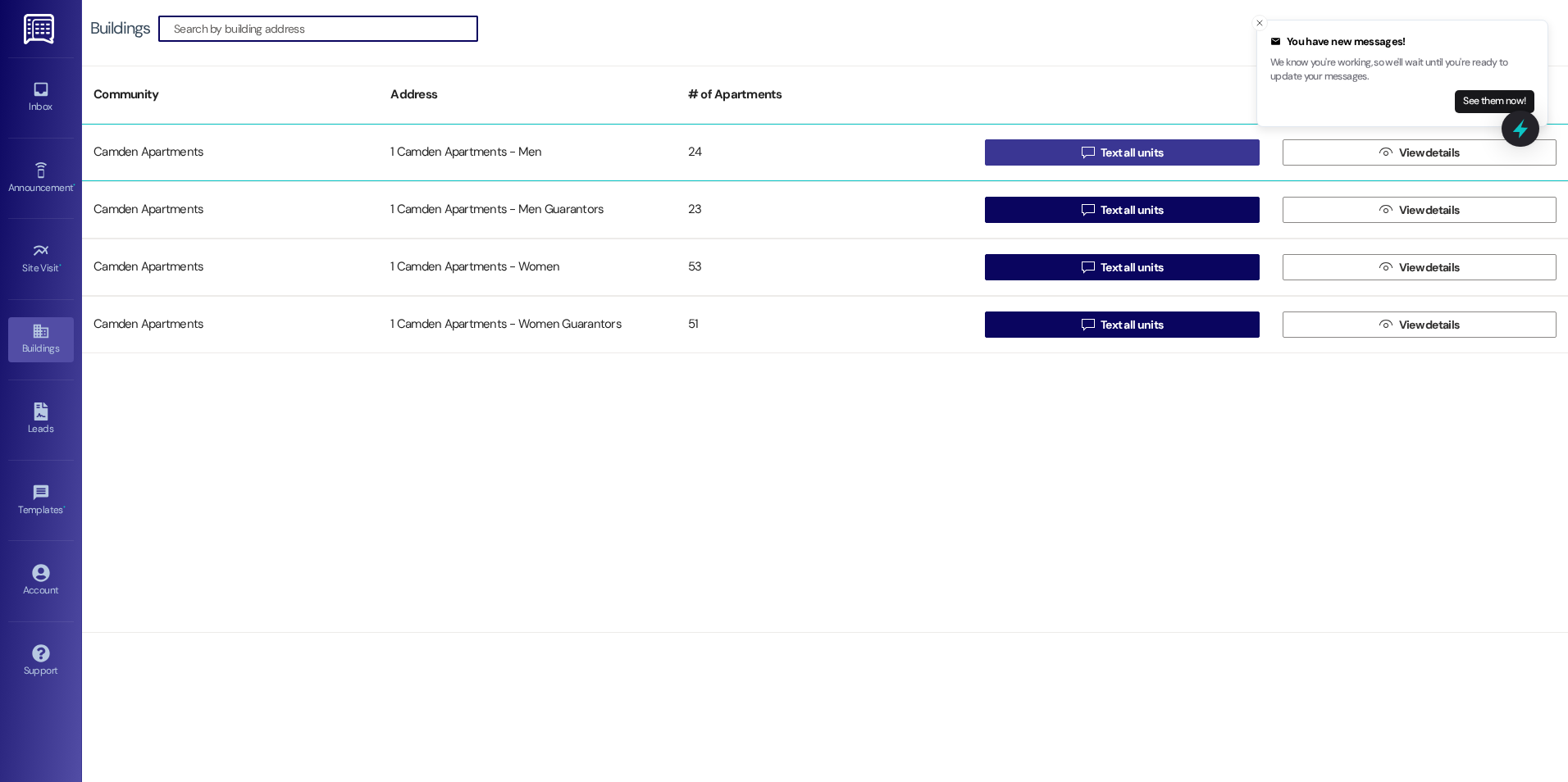
click at [1089, 144] on span " Text all units" at bounding box center [1123, 152] width 88 height 24
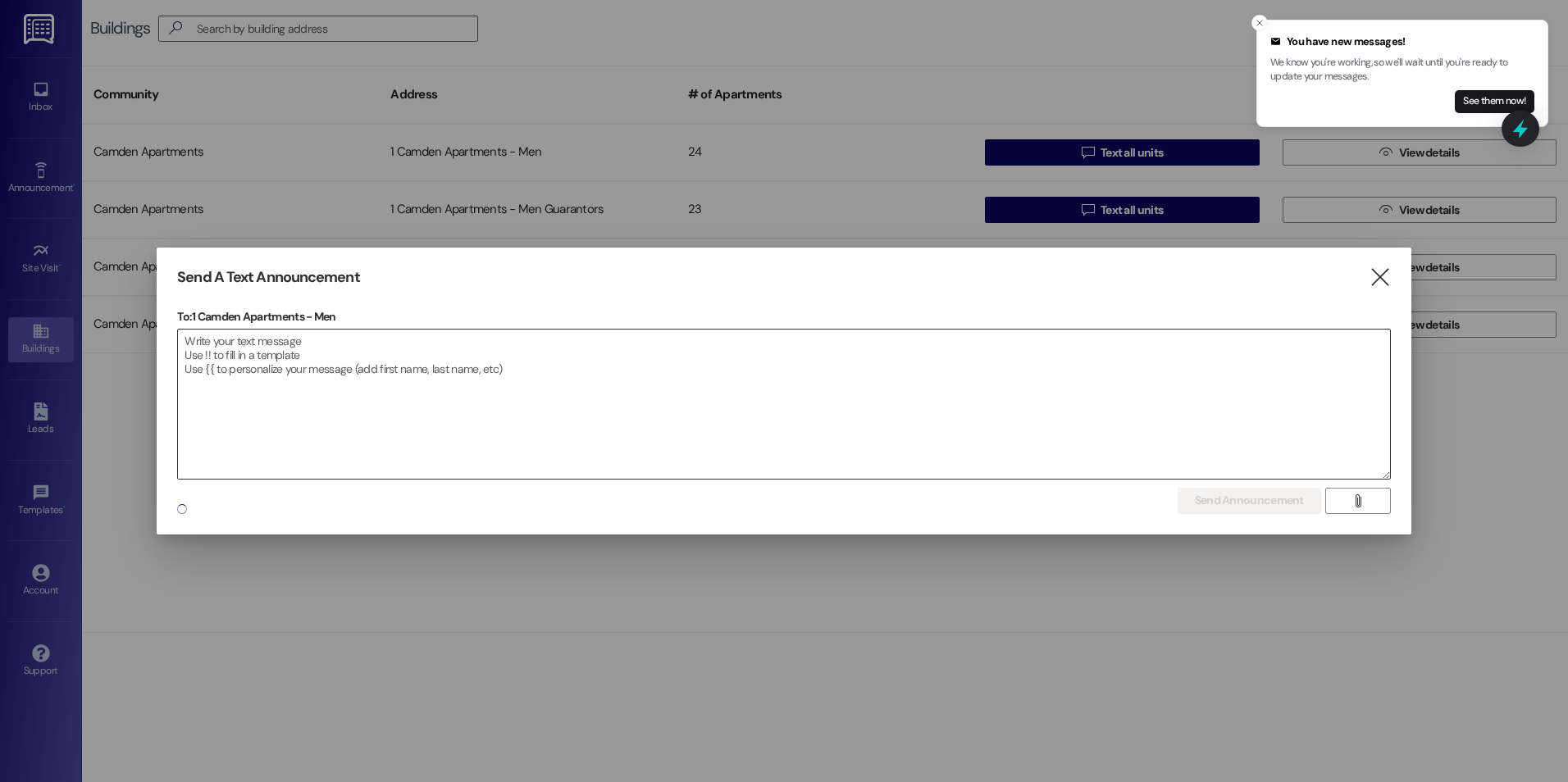
click at [677, 391] on textarea at bounding box center [784, 404] width 1212 height 150
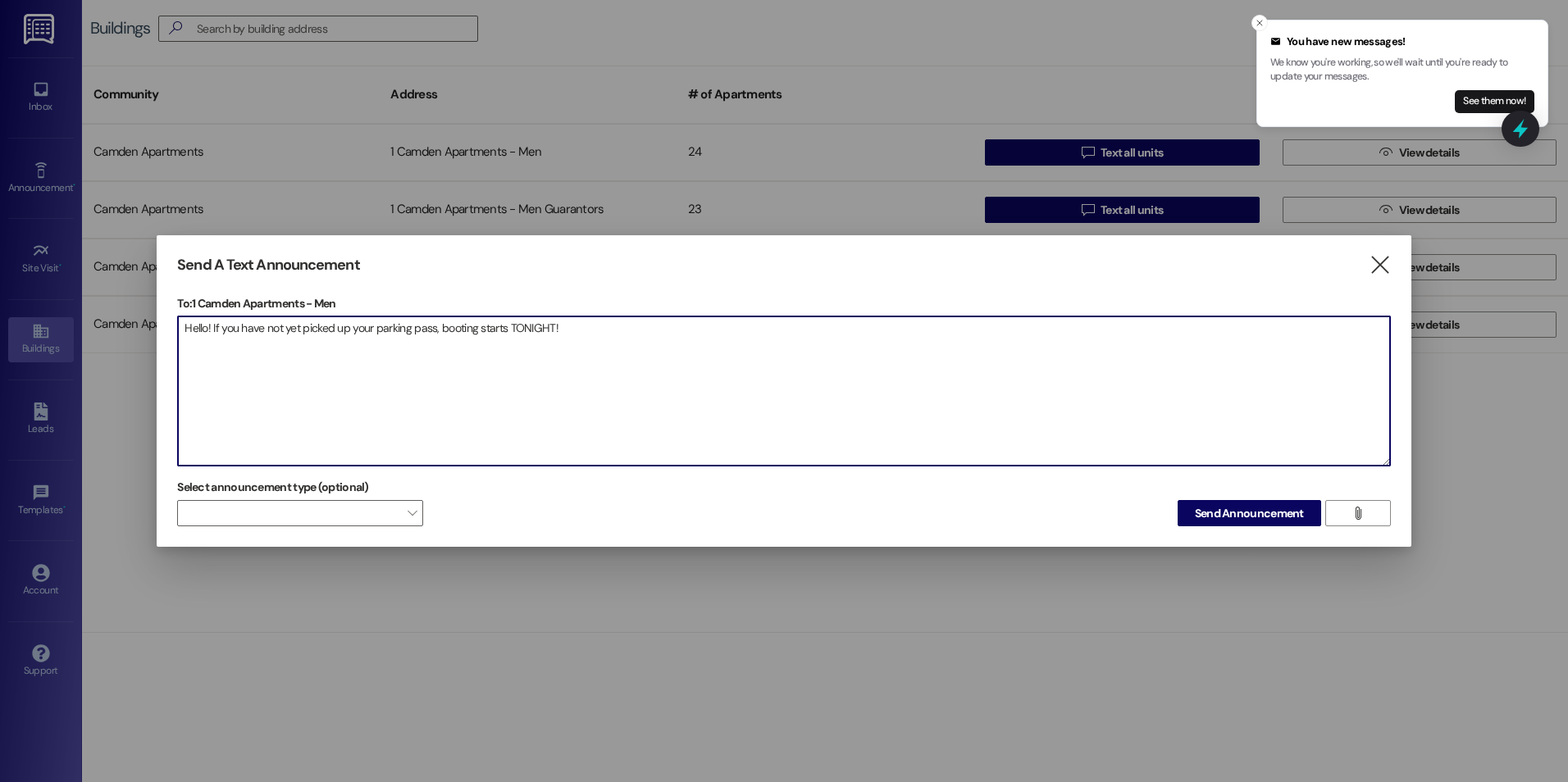
drag, startPoint x: 587, startPoint y: 327, endPoint x: 120, endPoint y: 305, distance: 467.5
click at [124, 305] on div "Send A Text Announcement  To: 1 Camden Apartments - Men  Drop image file here…" at bounding box center [784, 391] width 1568 height 782
click at [626, 316] on textarea "Hello! If you have not yet picked up your parking pass, booting starts TONIGHT!" at bounding box center [784, 391] width 1212 height 150
type textarea "Hello! If you have not yet picked up your parking pass, booting starts TONIGHT!"
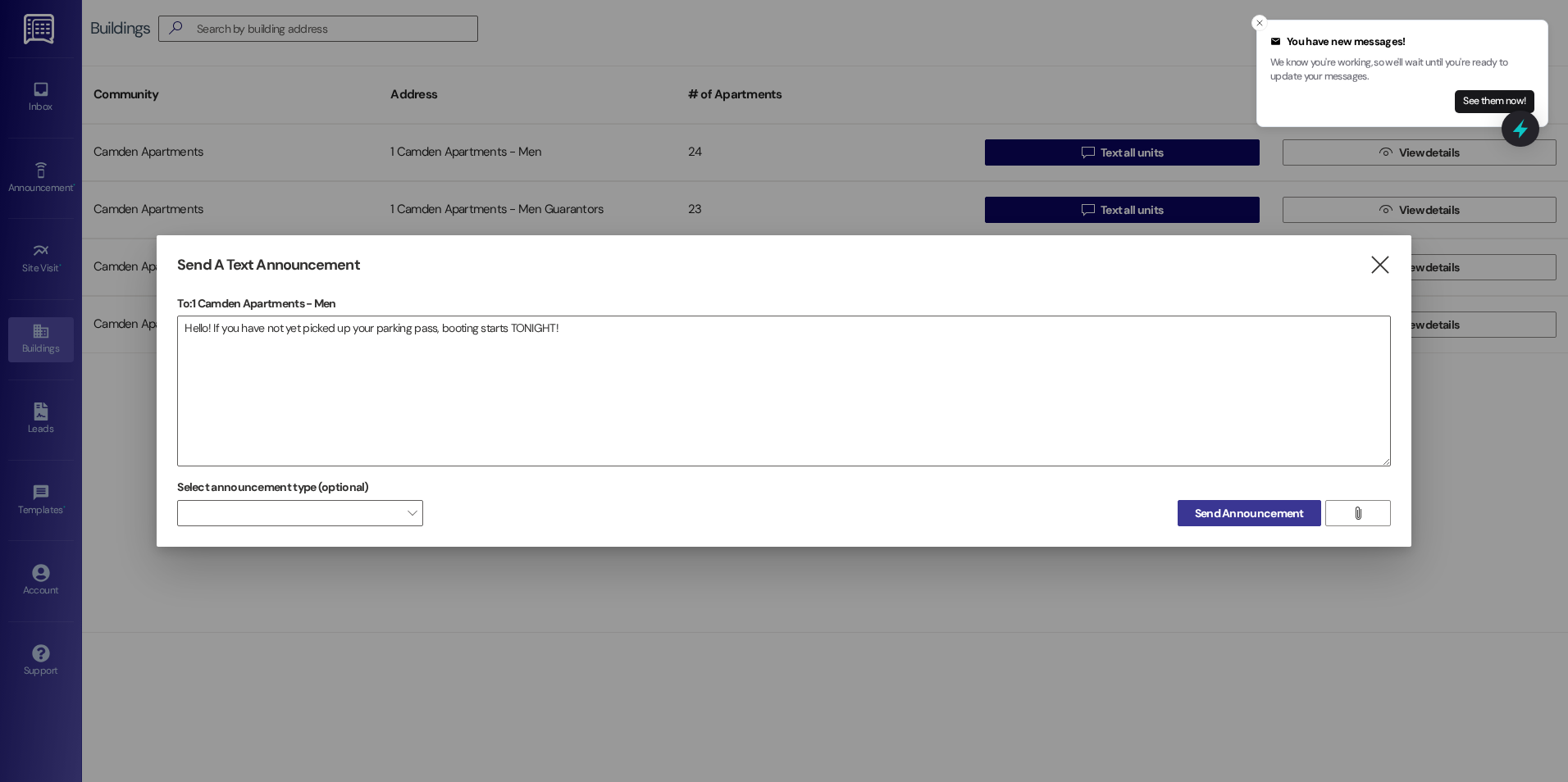
click at [1230, 512] on span "Send Announcement" at bounding box center [1250, 514] width 109 height 17
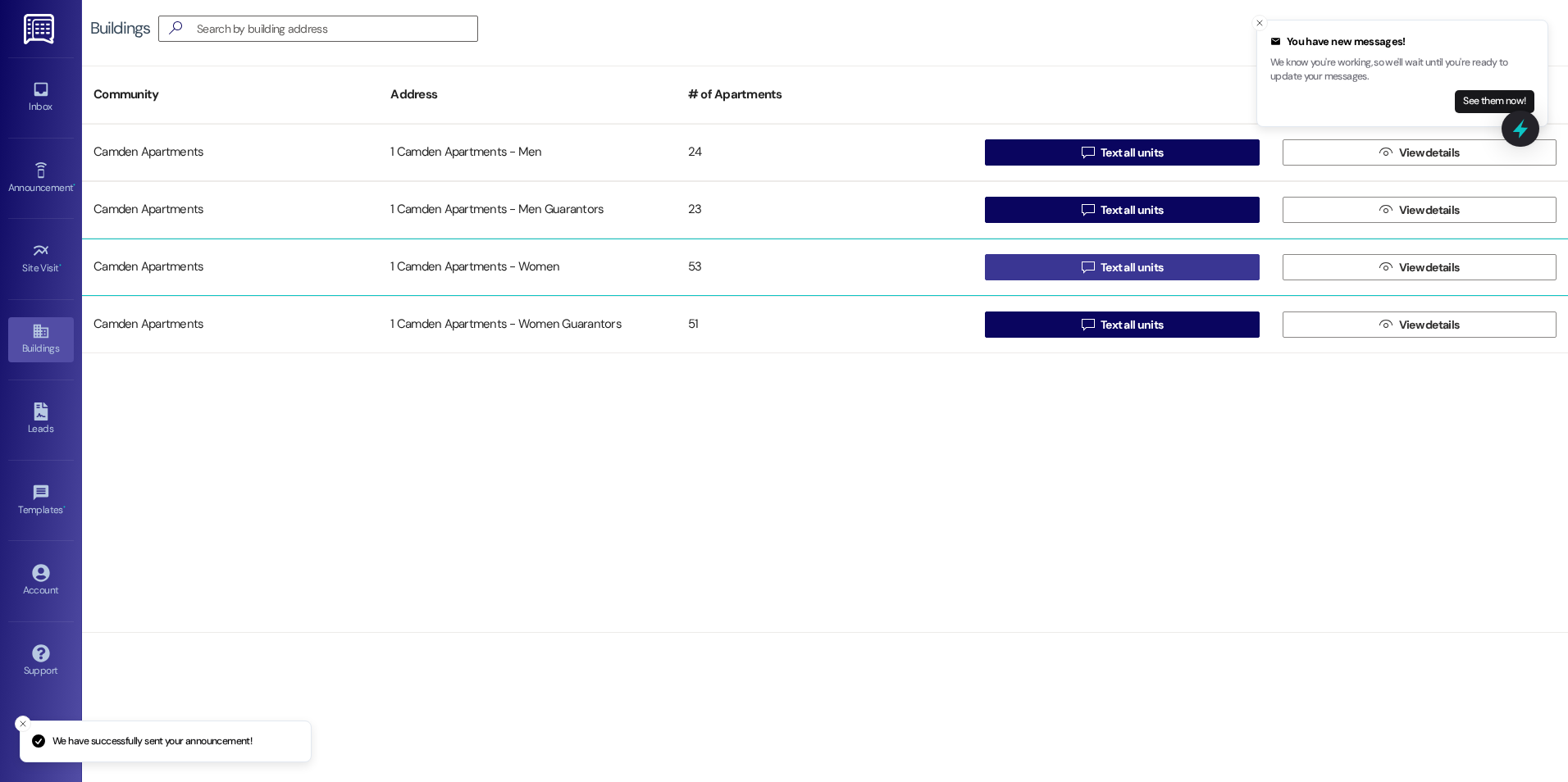
click at [1115, 267] on span "Text all units" at bounding box center [1131, 267] width 62 height 17
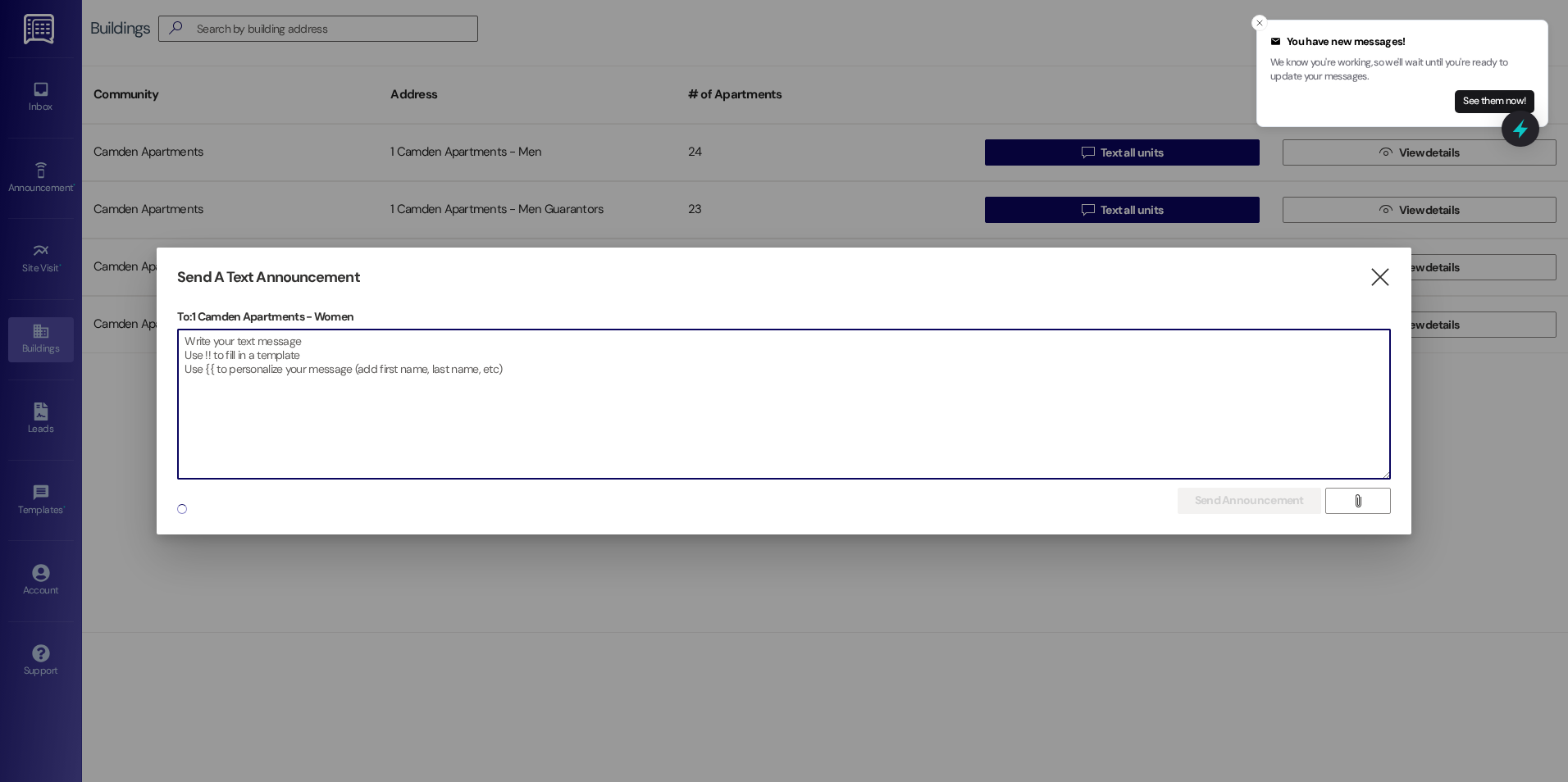
click at [752, 420] on textarea at bounding box center [784, 404] width 1212 height 150
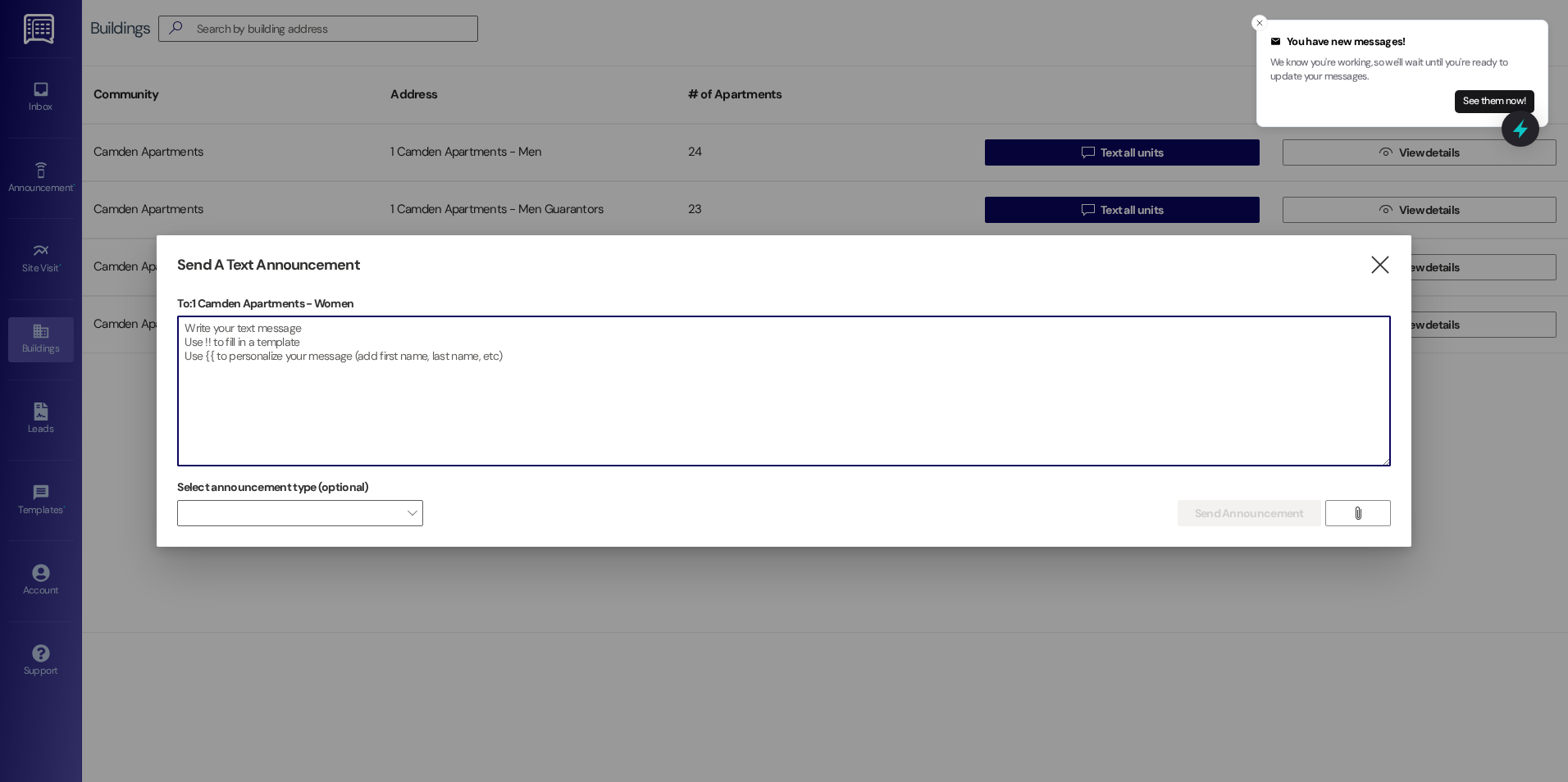
click at [835, 405] on textarea at bounding box center [784, 391] width 1212 height 150
paste textarea "Hello! If you have not yet picked up your parking pass, booting starts TONIGHT!"
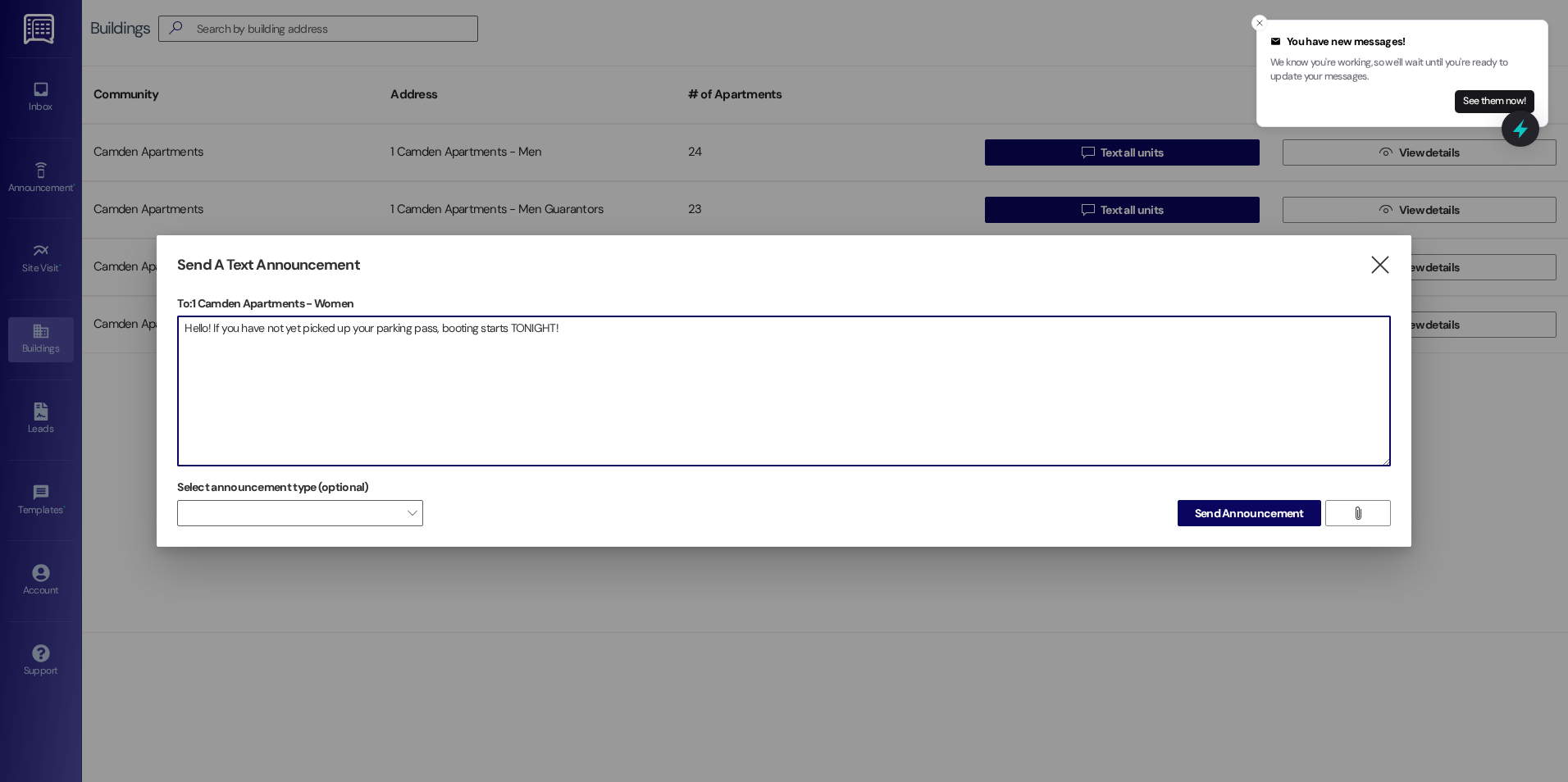
paste textarea "Hello! If you have not yet picked up your parking pass, booting starts TONIGHT!"
type textarea "Hello! If you have not yet picked up your parking pass, booting starts TONIGHT!"
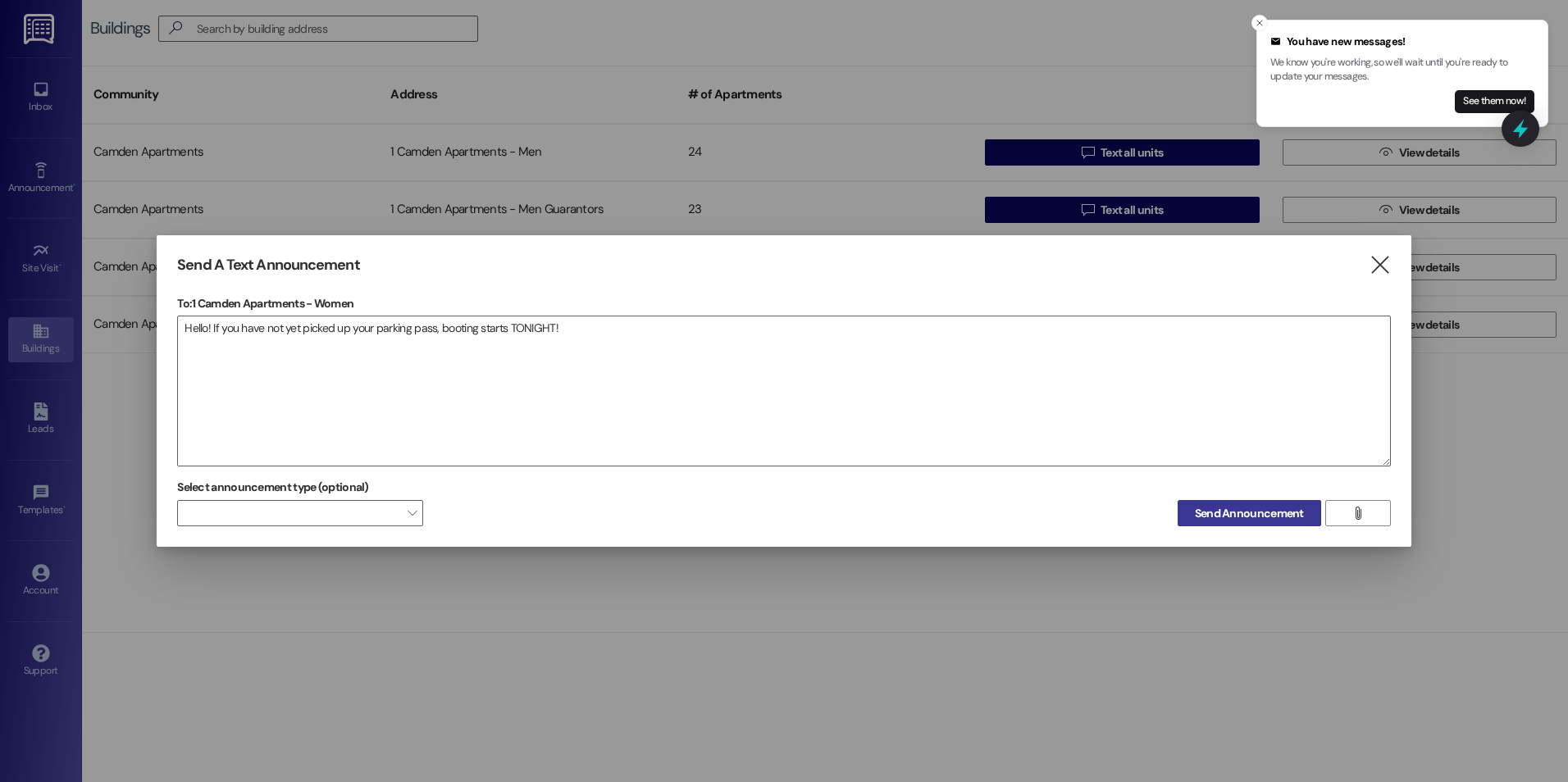
click at [1205, 508] on span "Send Announcement" at bounding box center [1250, 514] width 109 height 17
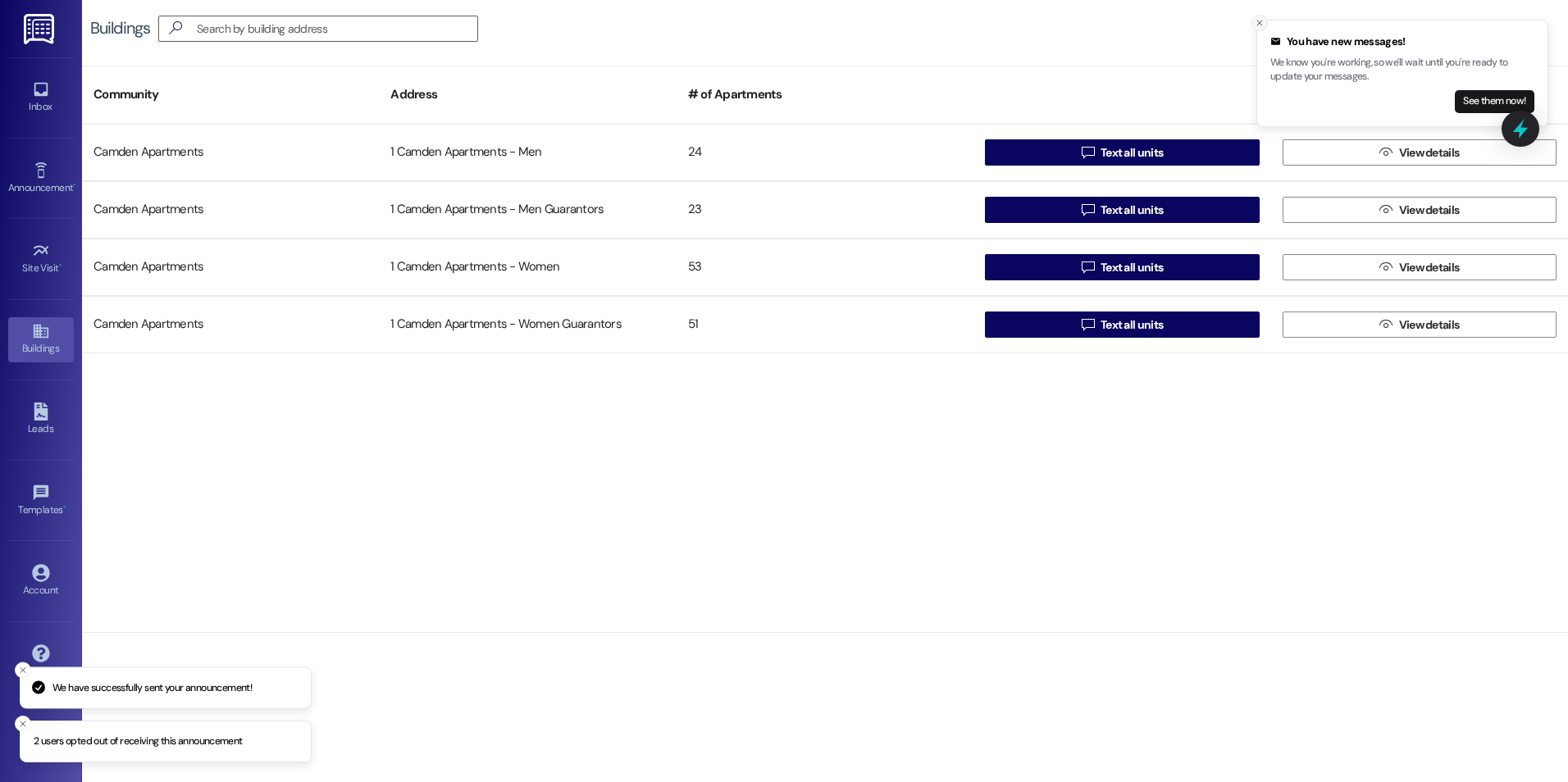
click at [1262, 27] on icon "Close toast" at bounding box center [1259, 23] width 9 height 9
click at [37, 89] on icon at bounding box center [40, 88] width 18 height 18
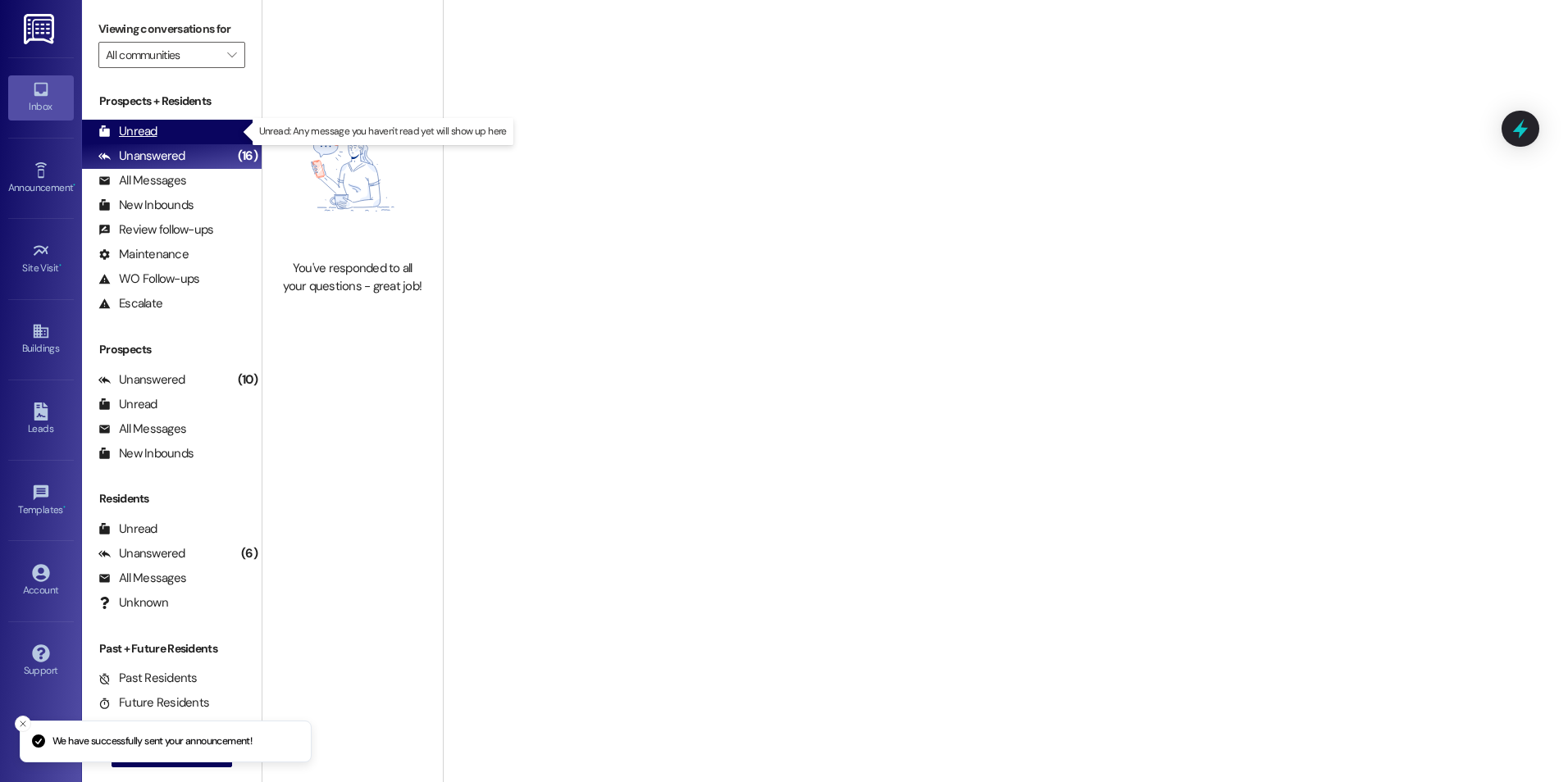
click at [175, 135] on div "Unread (0)" at bounding box center [171, 132] width 180 height 24
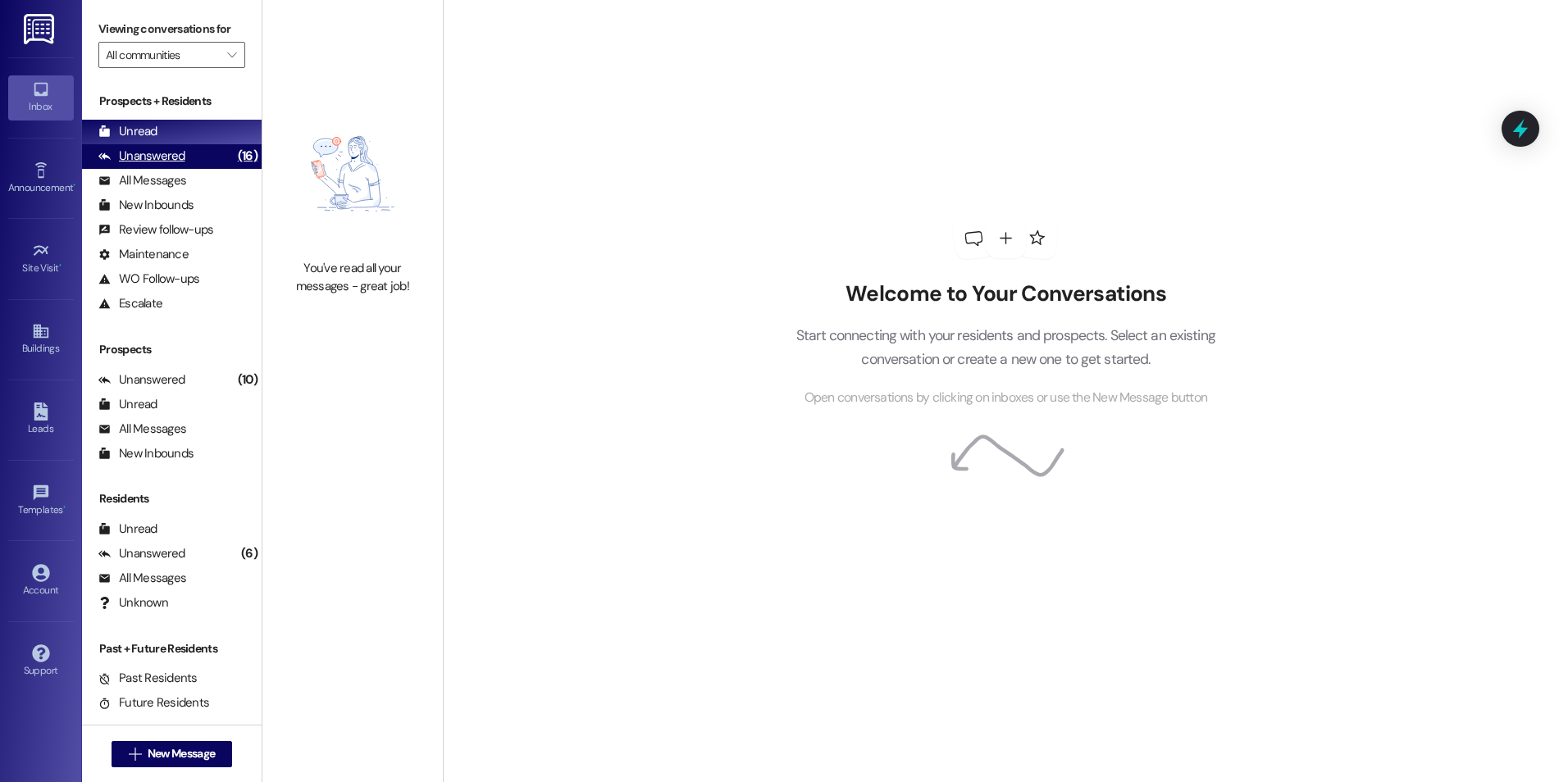
click at [141, 156] on div "Unanswered" at bounding box center [142, 156] width 87 height 17
click at [145, 137] on div "Unread" at bounding box center [128, 132] width 59 height 17
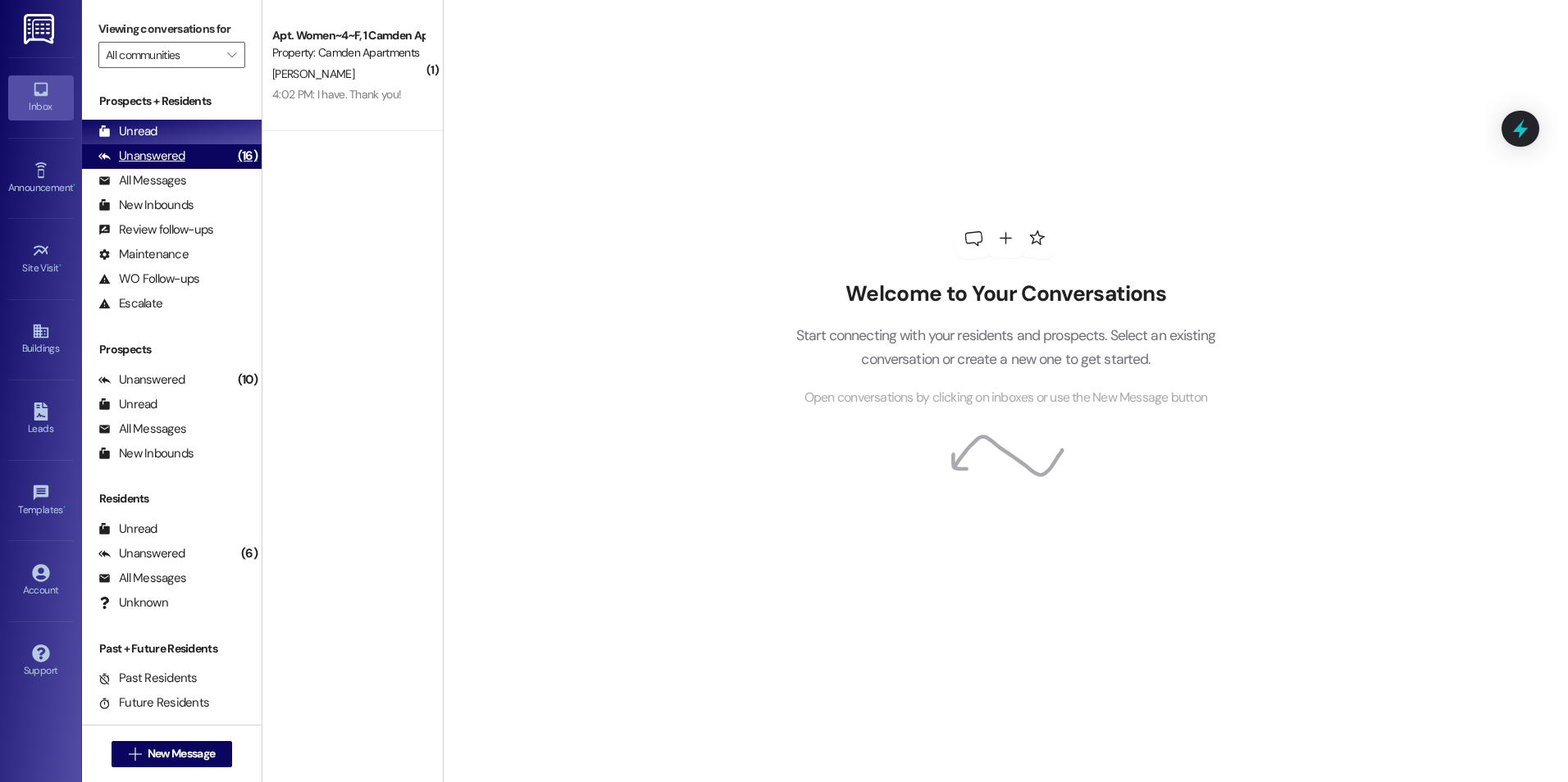
click at [194, 163] on div "Unanswered (16)" at bounding box center [171, 156] width 180 height 24
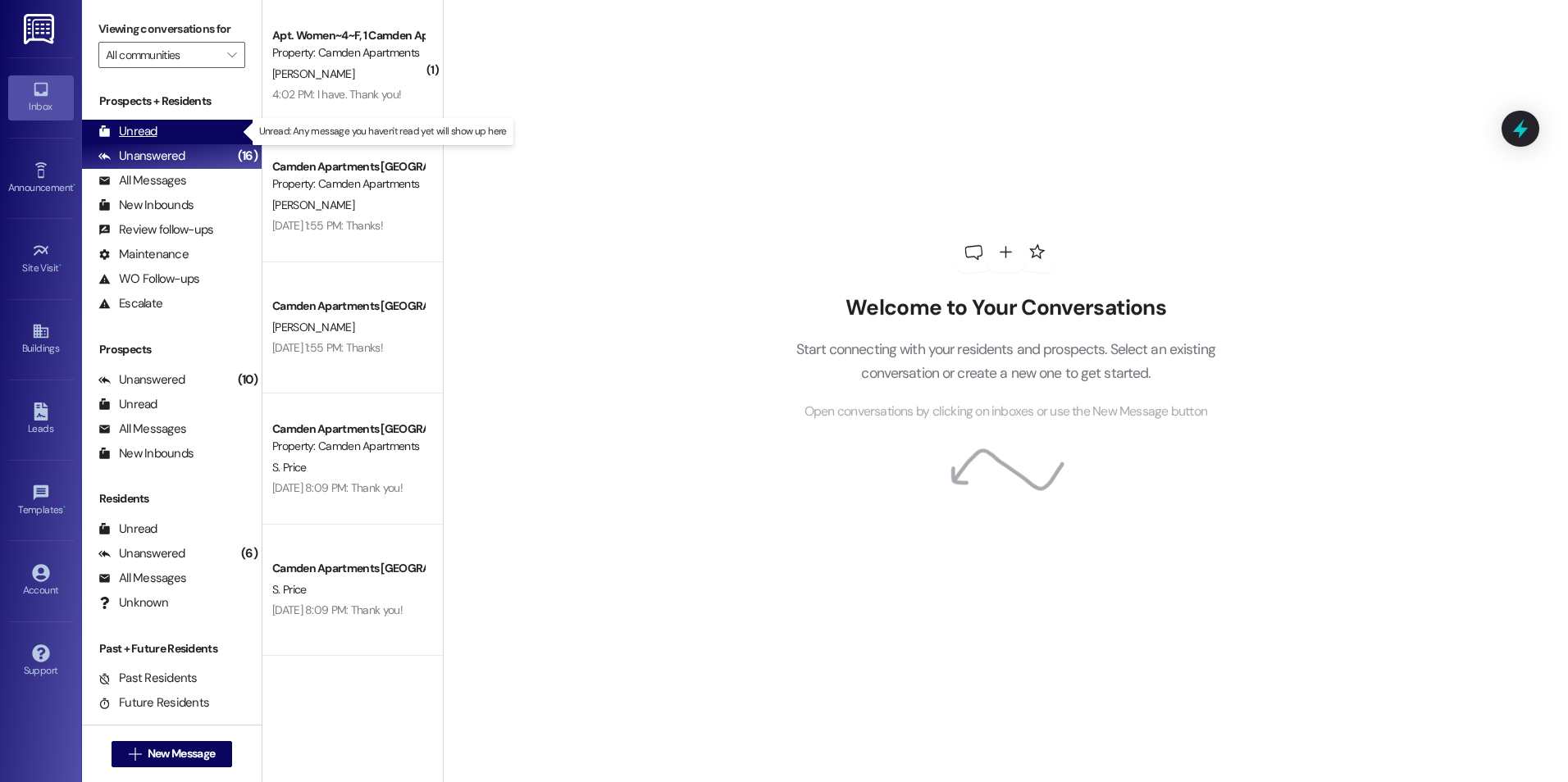
click at [184, 137] on div "Unread (0)" at bounding box center [171, 132] width 180 height 24
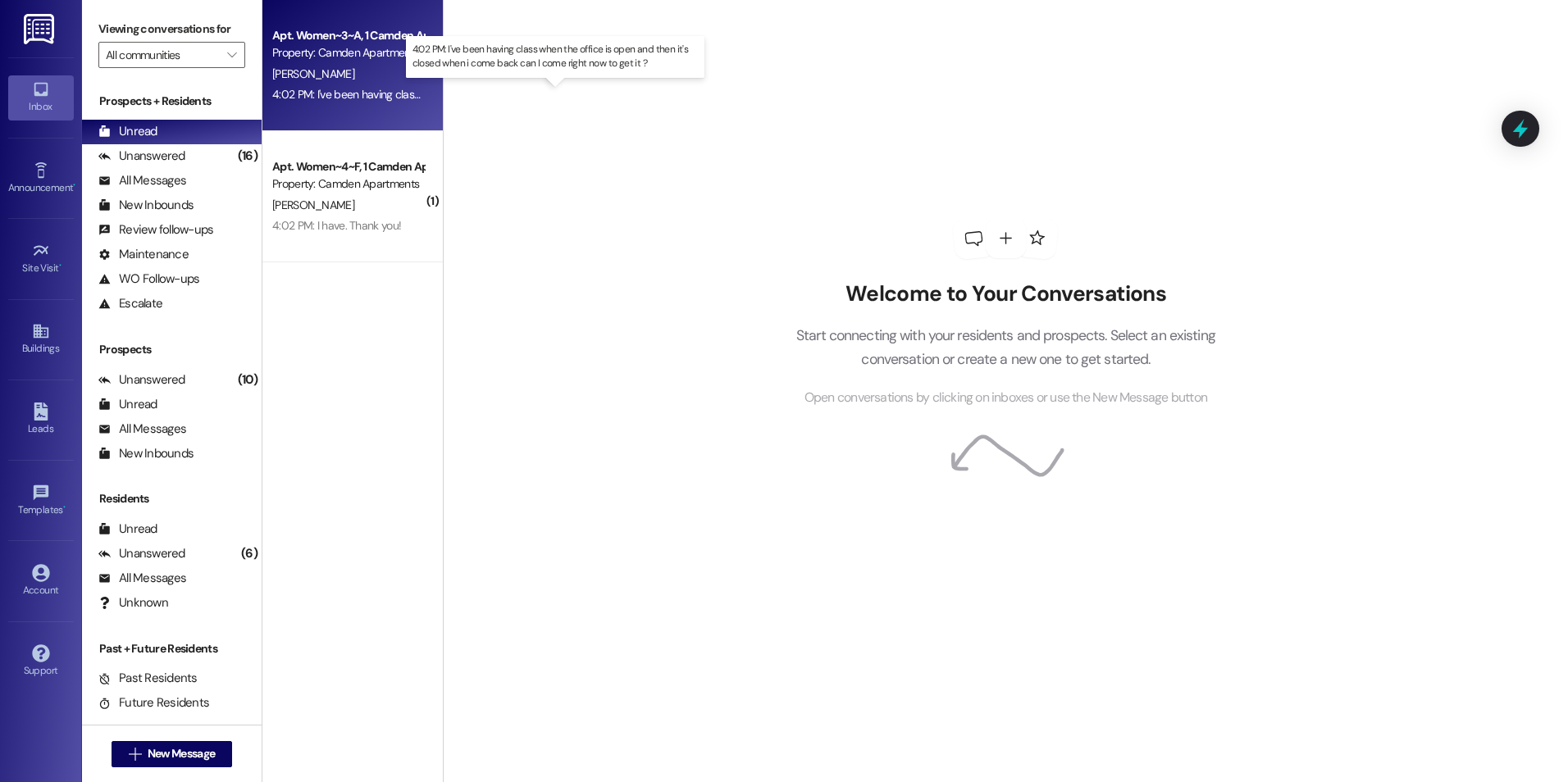
click at [386, 93] on div "4:02 PM: I've been having class when the office is open and then it's closed wh…" at bounding box center [569, 94] width 595 height 15
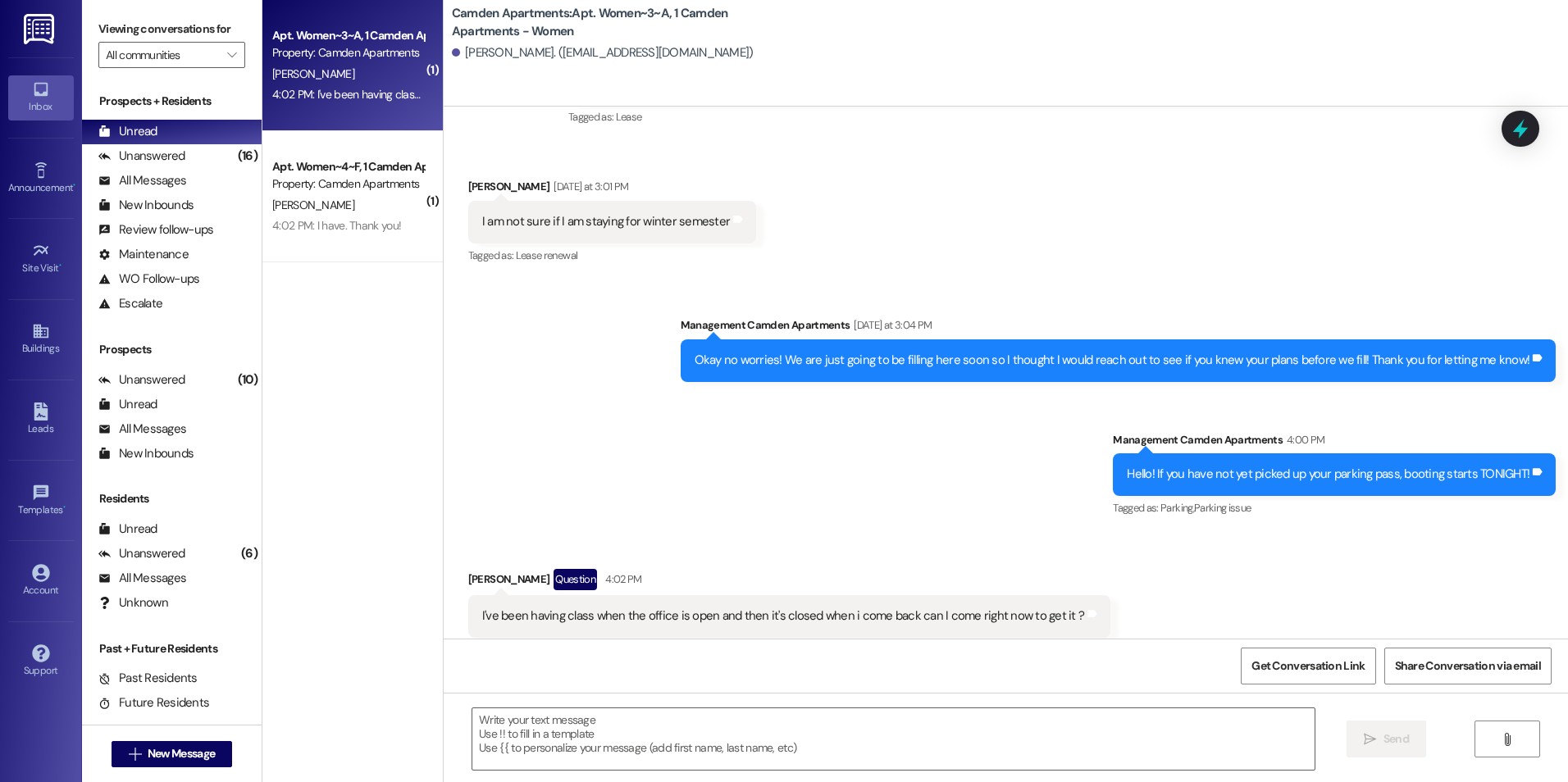
scroll to position [976, 0]
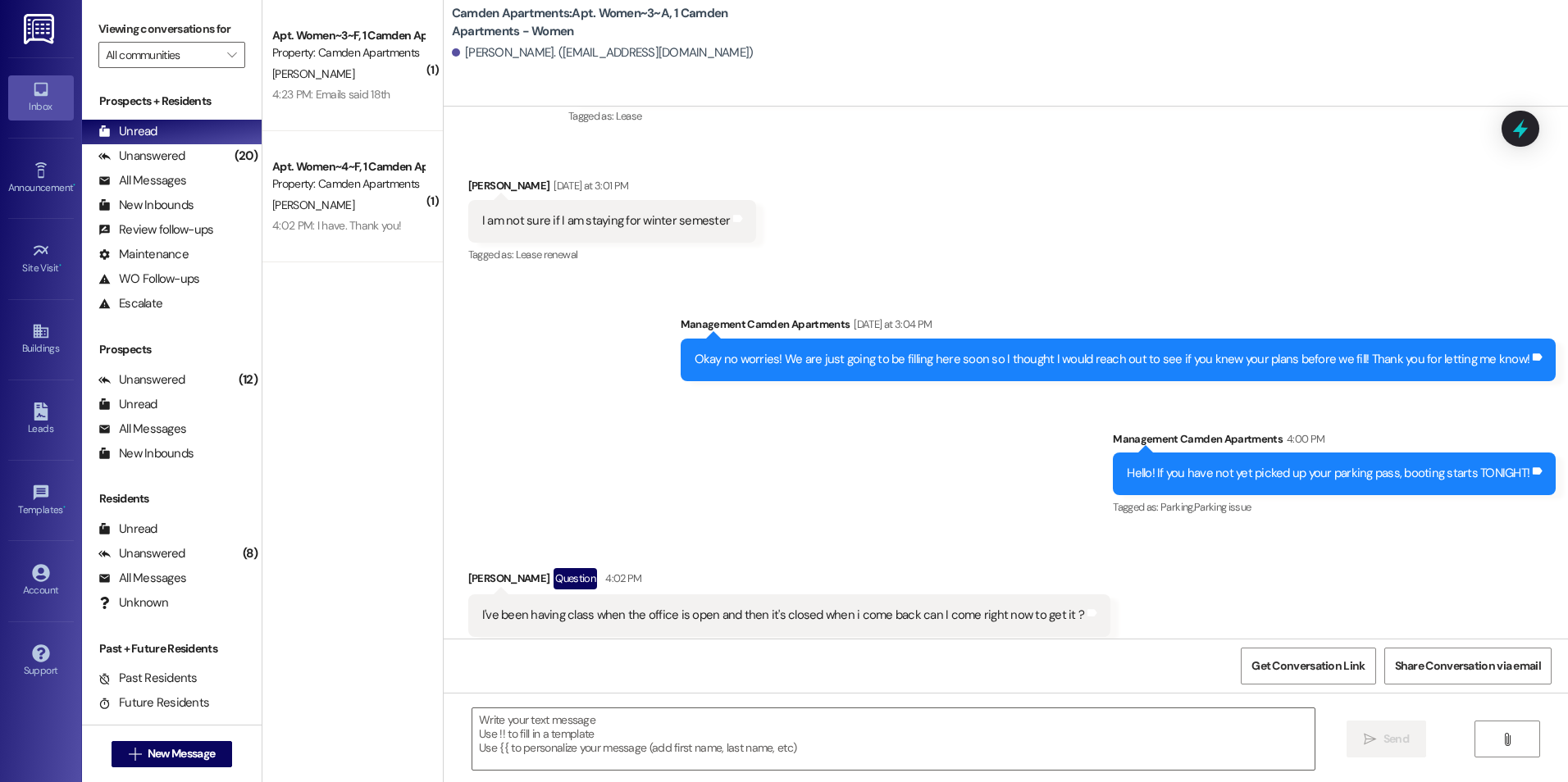
click at [321, 99] on div "4:23 PM: Emails said 18th 4:23 PM: Emails said 18th" at bounding box center [330, 94] width 118 height 15
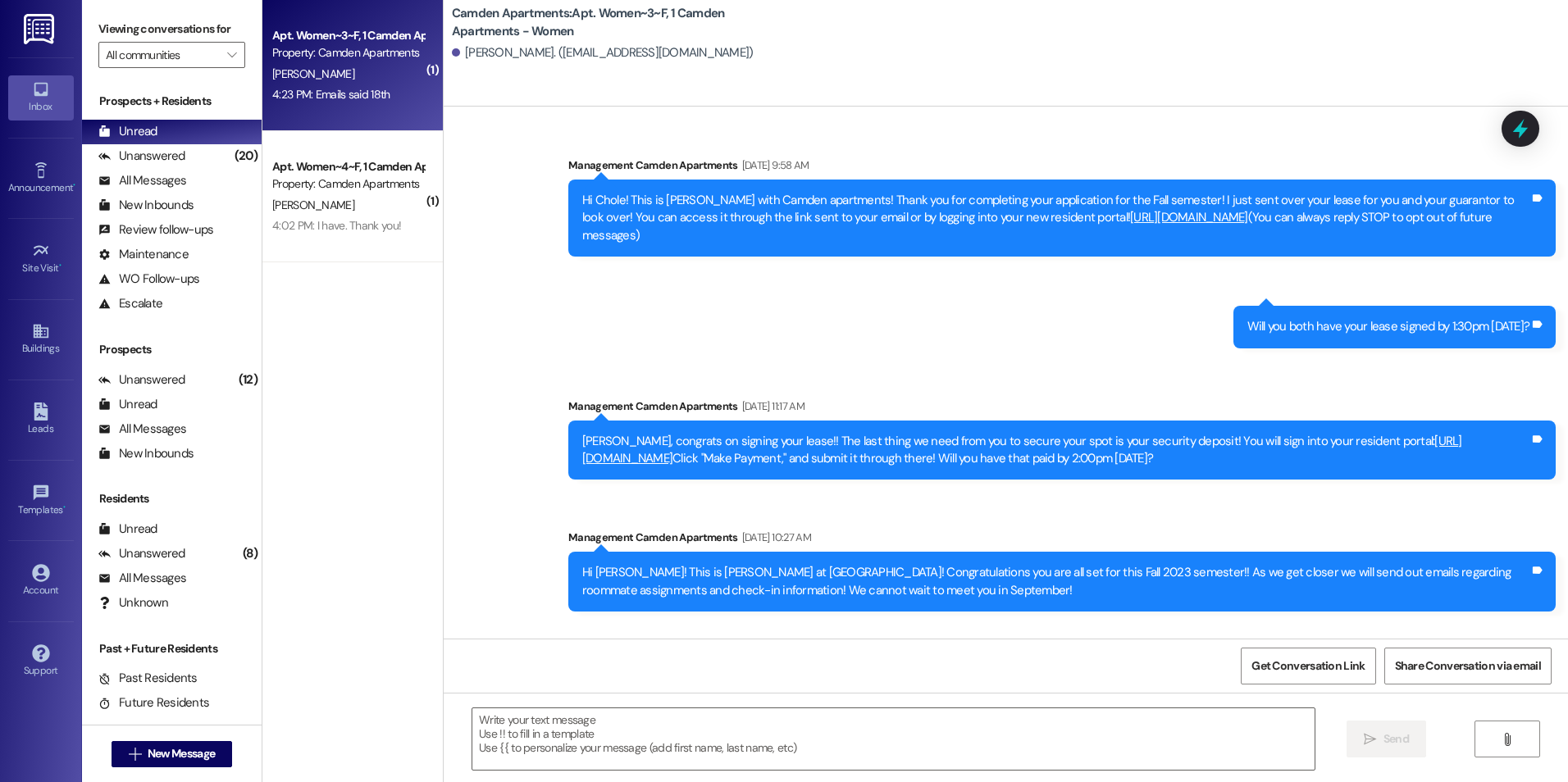
scroll to position [37443, 0]
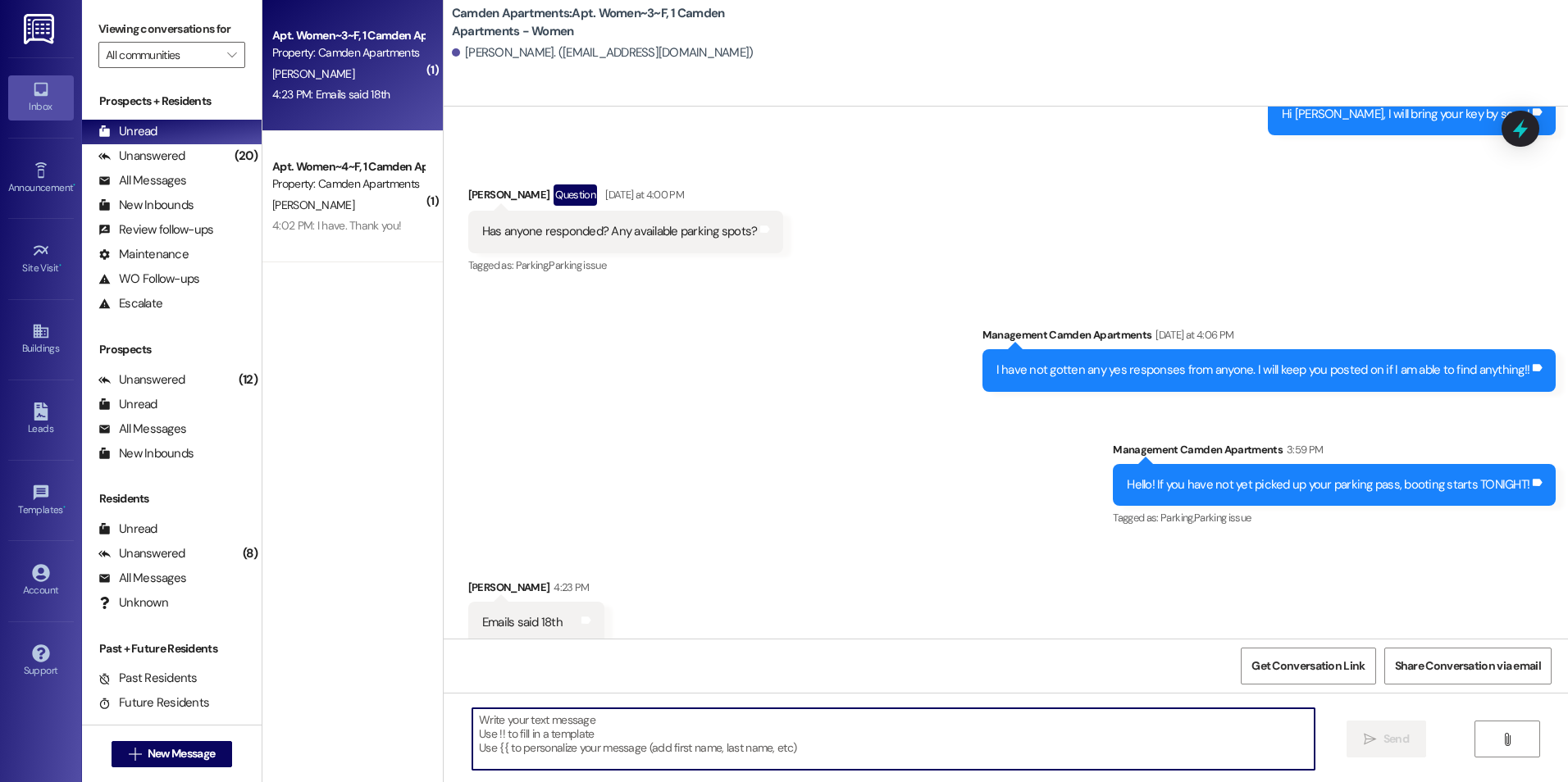
click at [799, 732] on textarea at bounding box center [893, 739] width 841 height 61
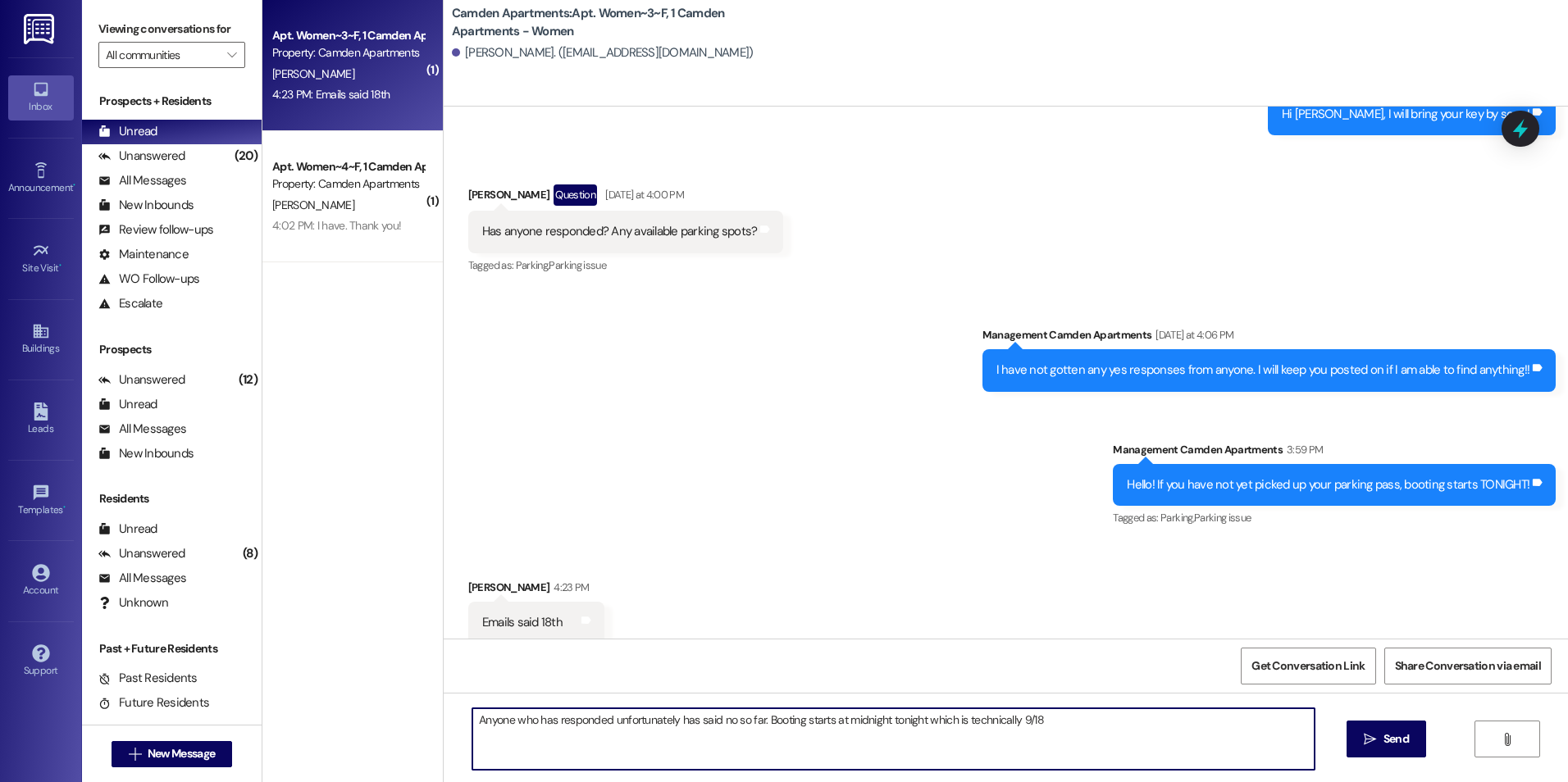
click at [1062, 715] on textarea "Anyone who has responded unfortunately has said no so far. Booting starts at mi…" at bounding box center [893, 739] width 841 height 61
type textarea "Anyone who has responded unfortunately has said no so far. Booting starts at mi…"
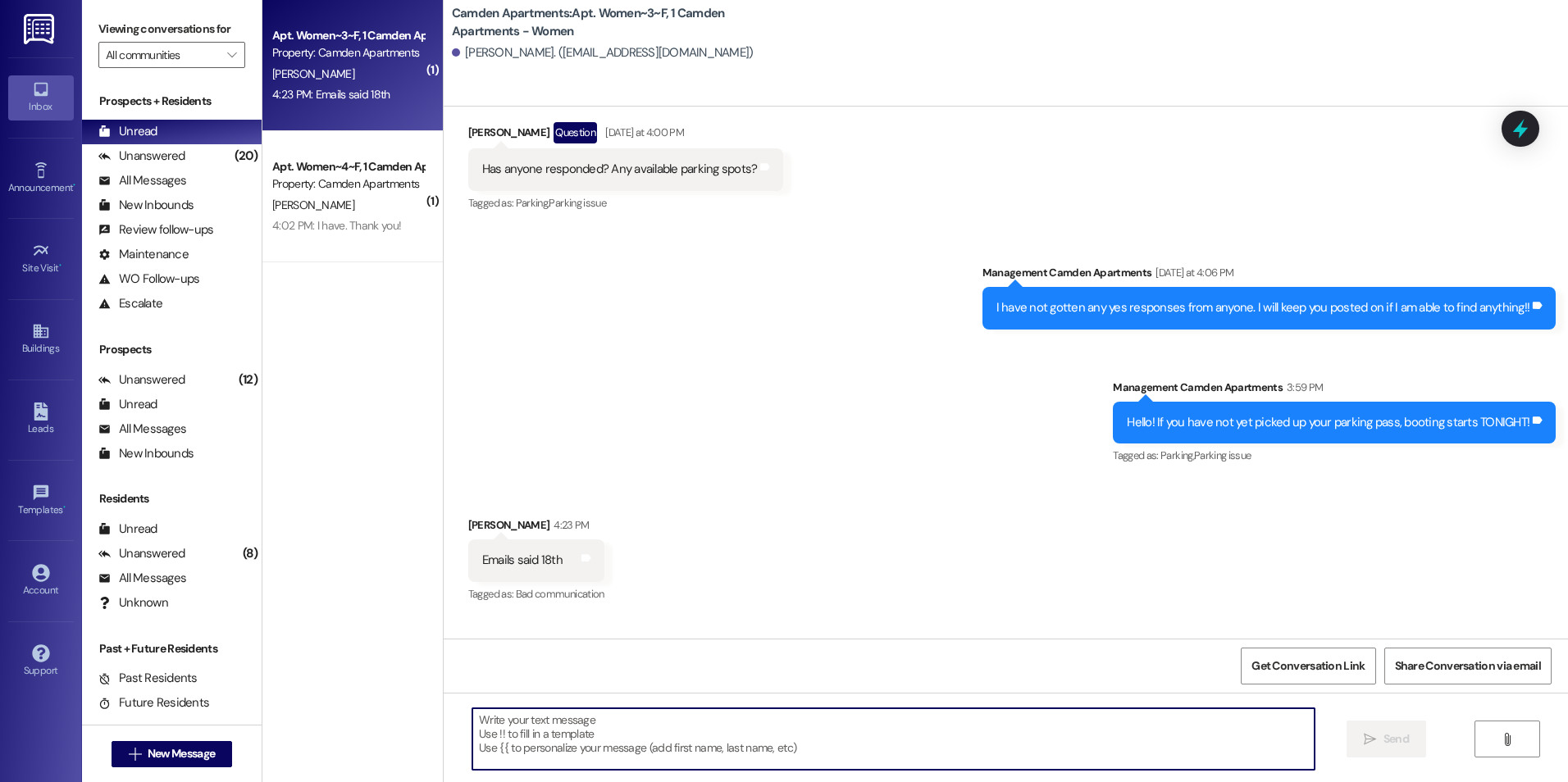
scroll to position [37558, 0]
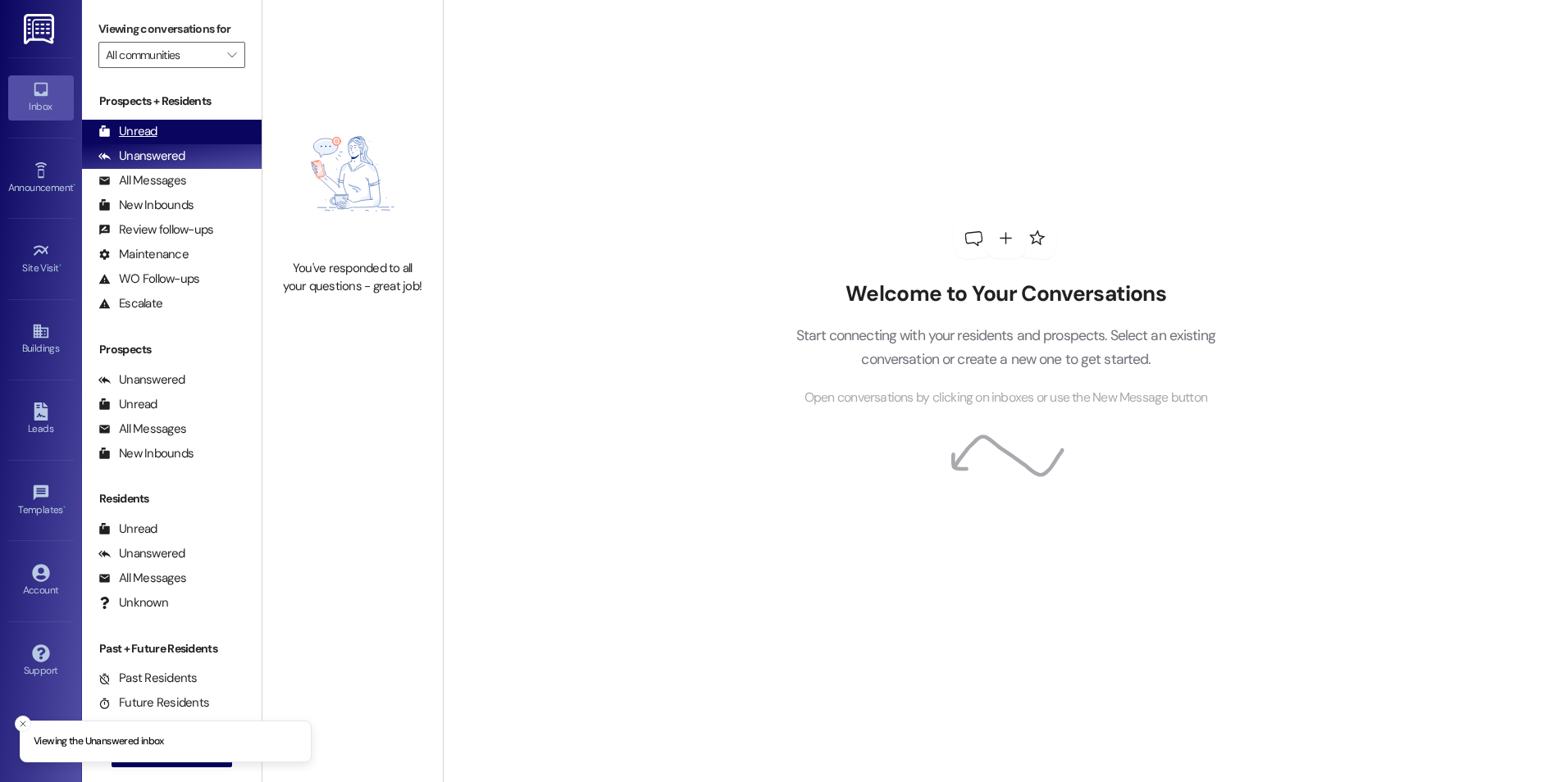
click at [200, 134] on div "Unread (0)" at bounding box center [171, 132] width 180 height 24
